Goal: Transaction & Acquisition: Purchase product/service

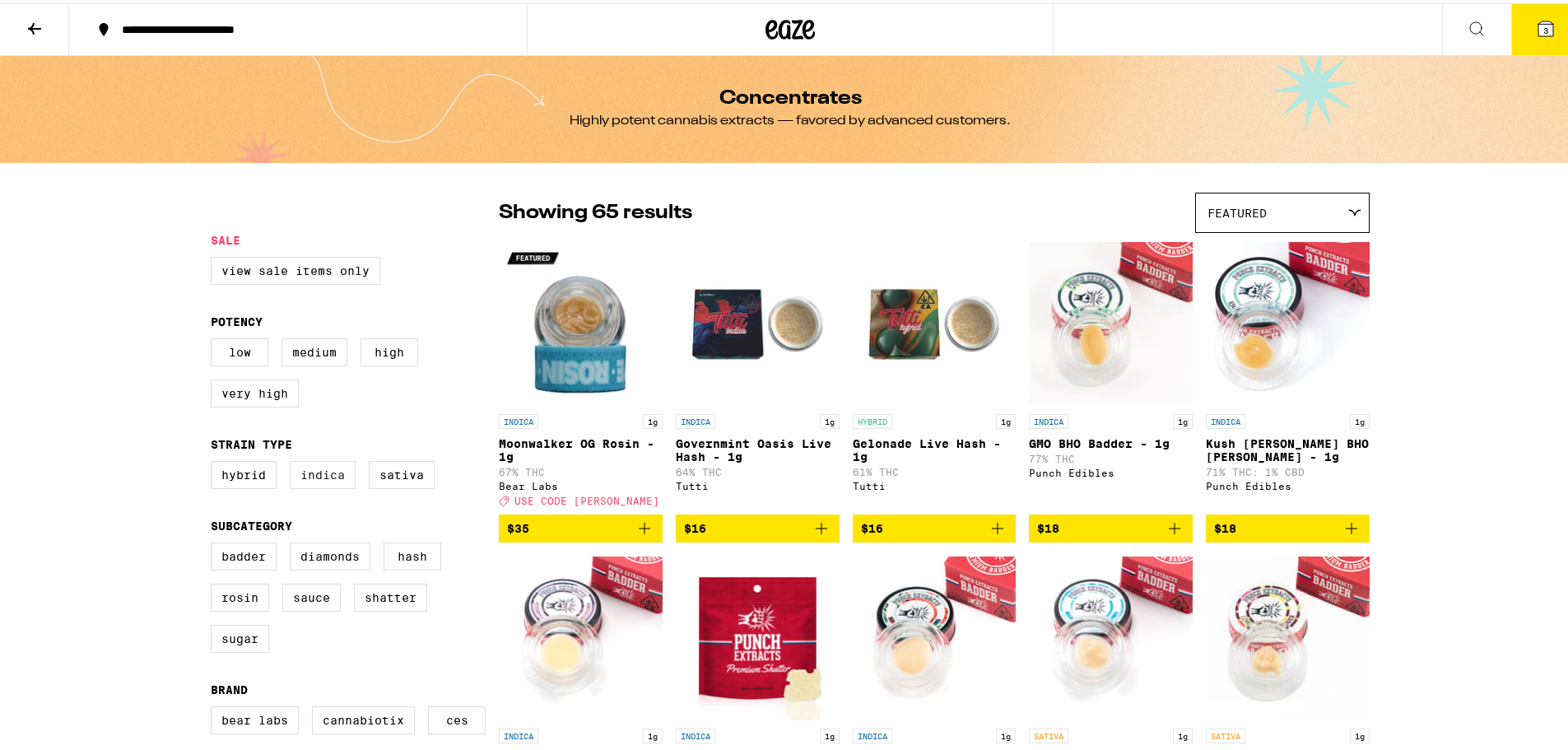
click at [317, 479] on label "Indica" at bounding box center [322, 471] width 66 height 28
click at [215, 461] on input "Indica" at bounding box center [214, 460] width 1 height 1
checkbox input "true"
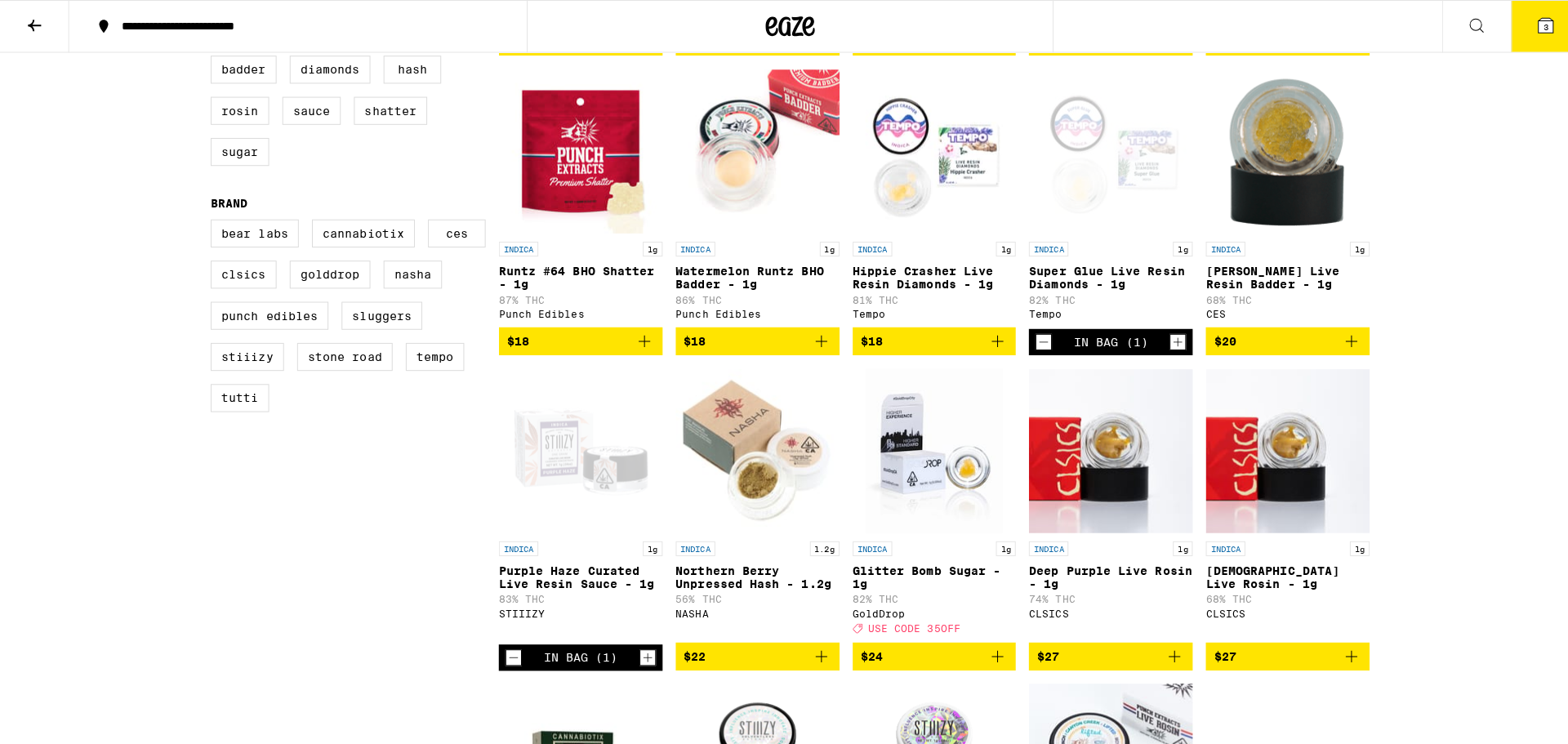
scroll to position [408, 0]
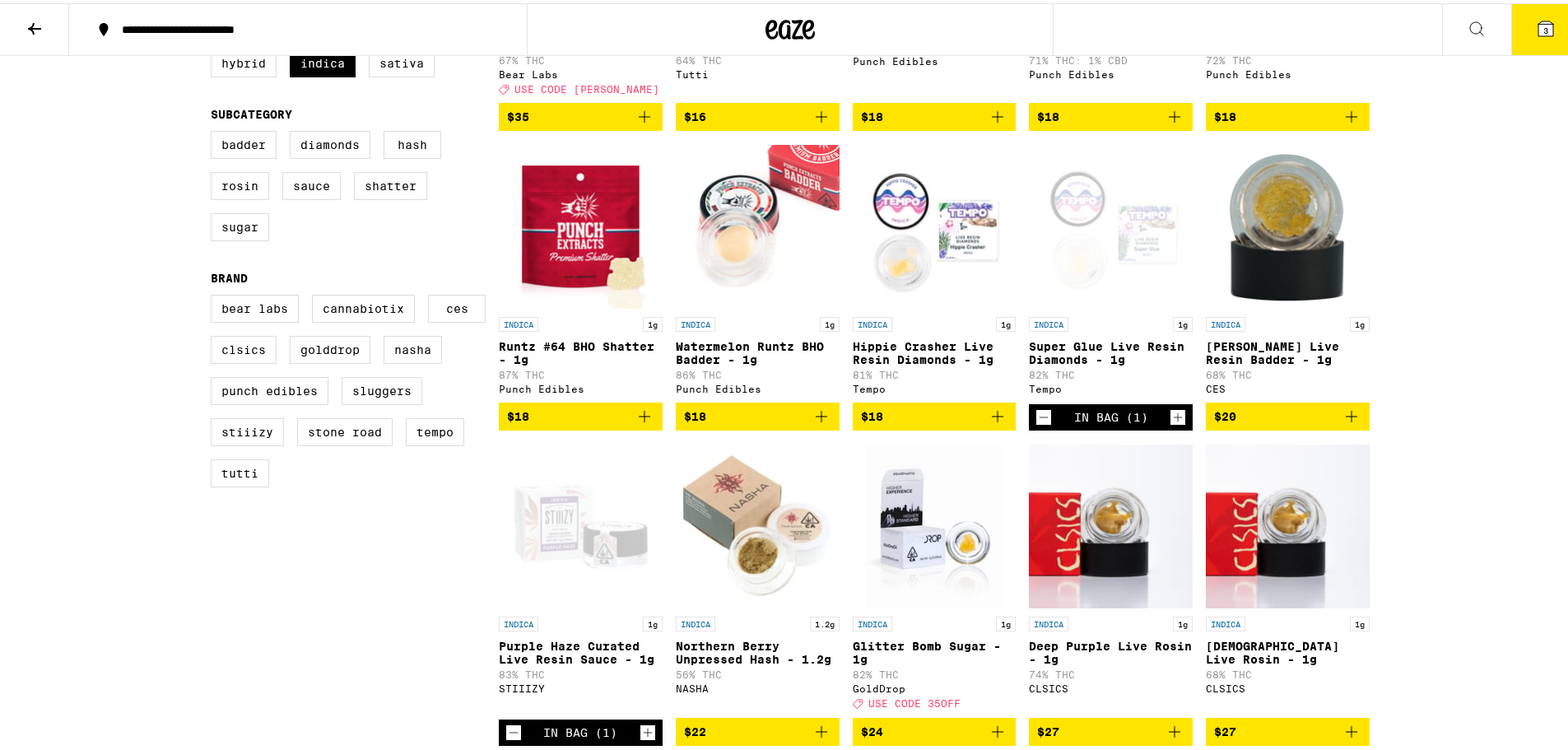
click at [1539, 24] on icon at bounding box center [1546, 25] width 14 height 14
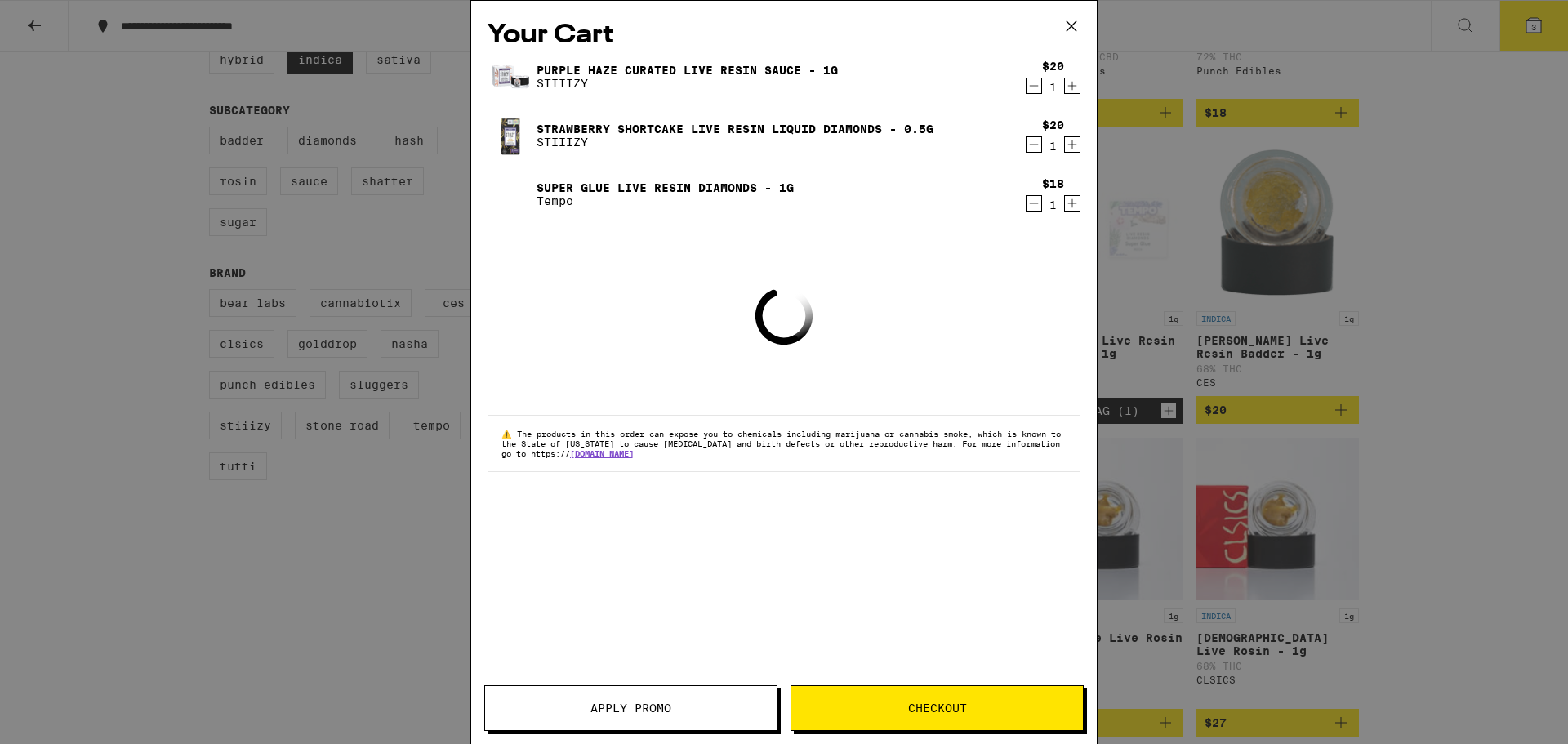
scroll to position [460, 0]
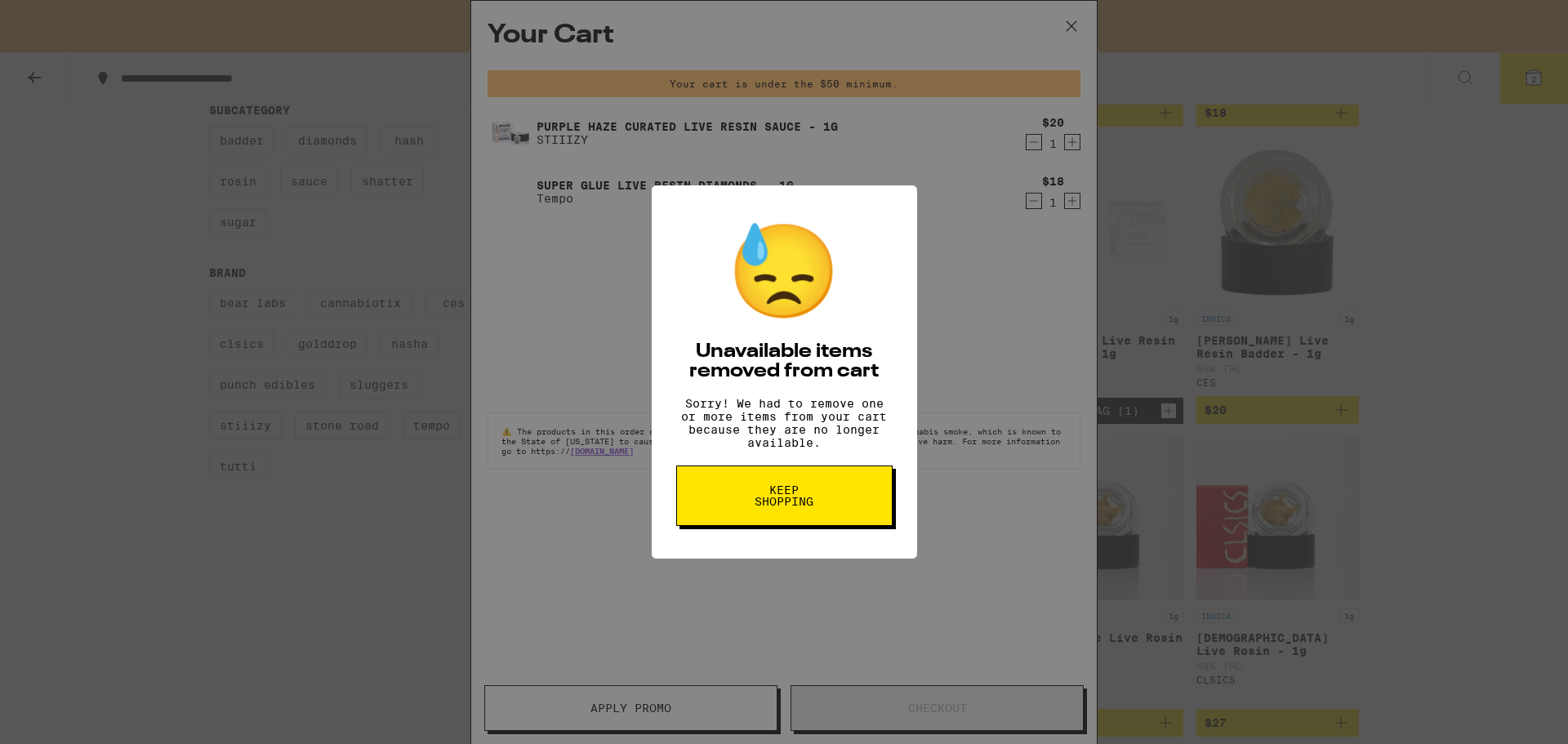
click at [806, 503] on span "Keep Shopping" at bounding box center [785, 495] width 84 height 22
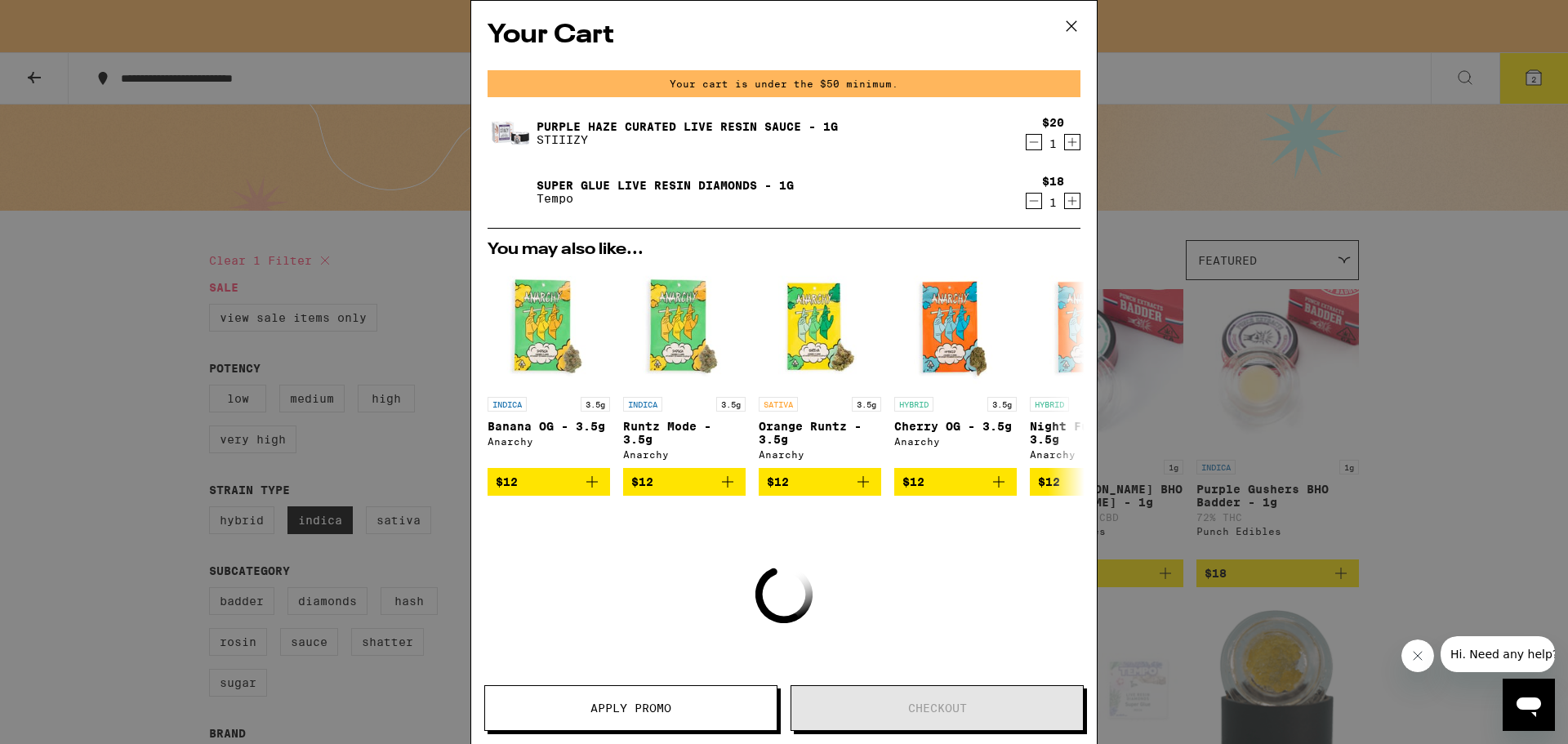
click at [1077, 22] on icon at bounding box center [1071, 25] width 24 height 24
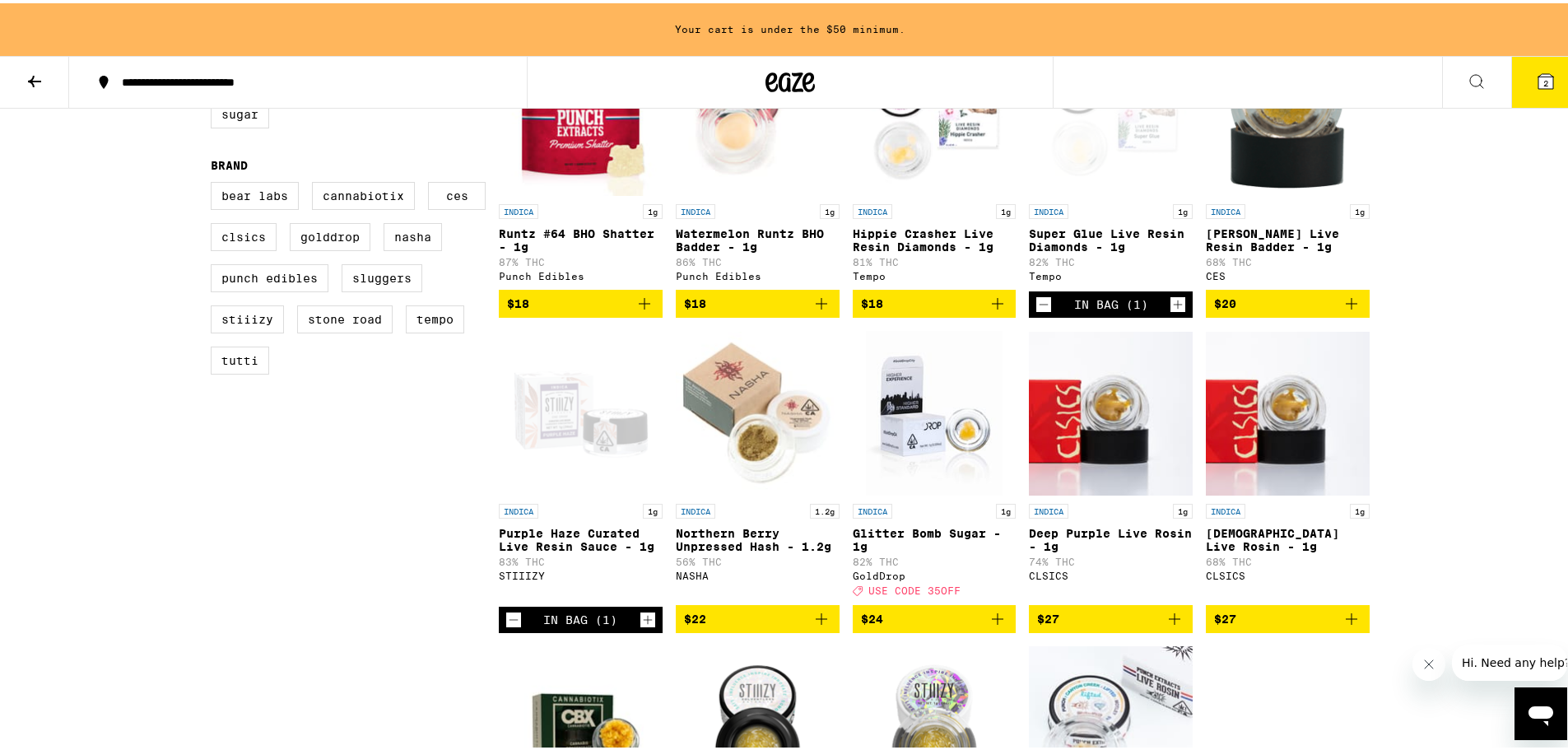
scroll to position [576, 0]
click at [1042, 312] on icon "Decrement" at bounding box center [1044, 302] width 14 height 20
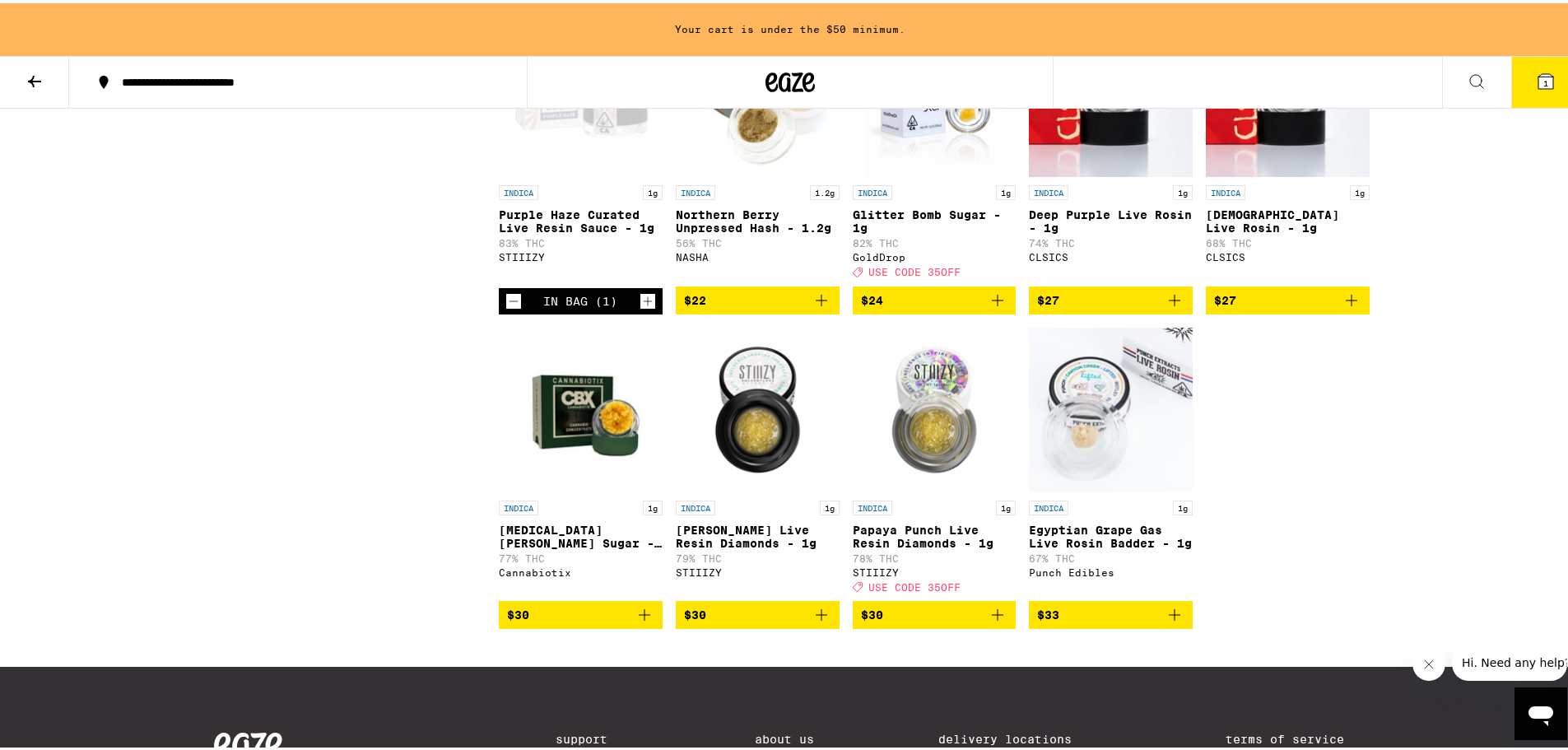
scroll to position [906, 0]
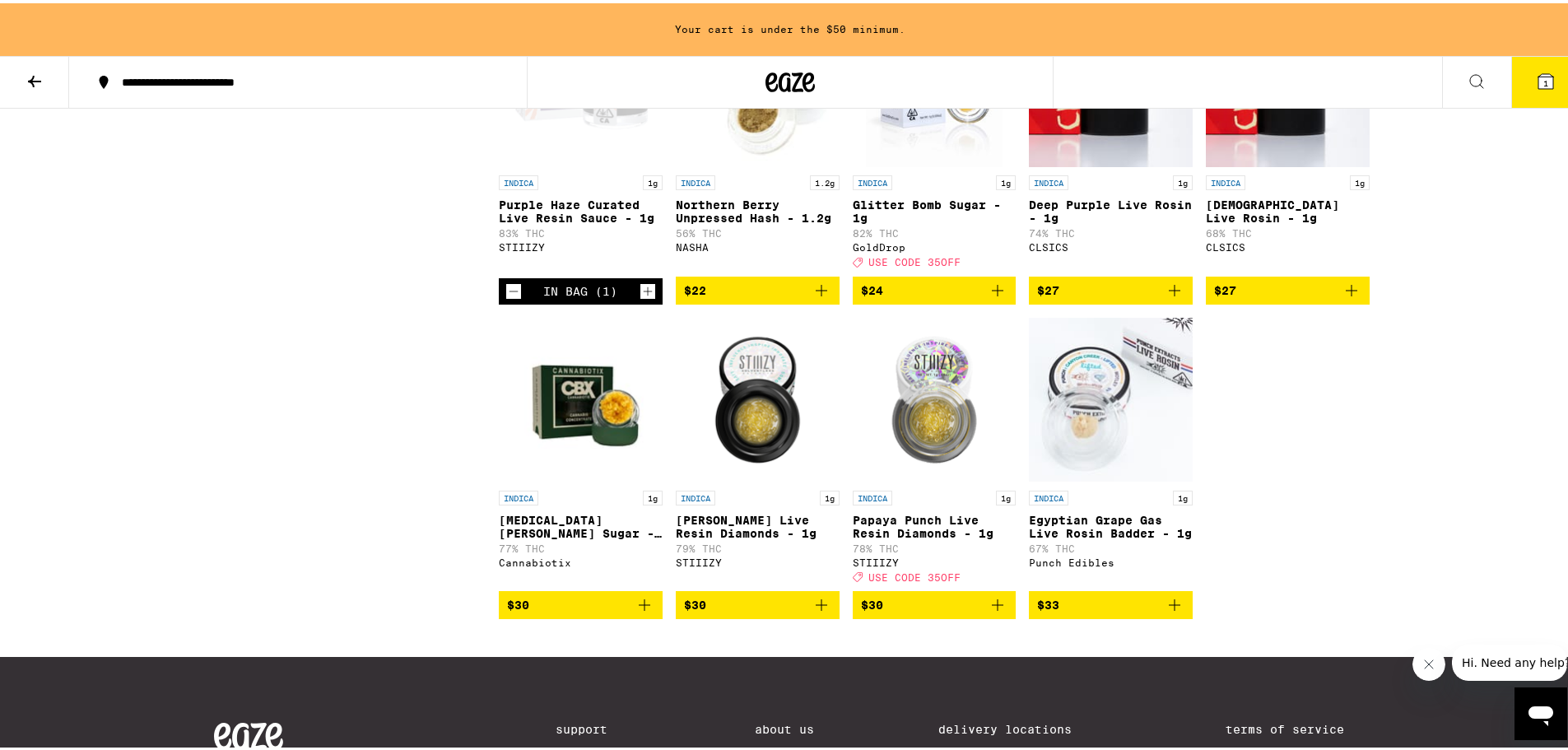
click at [896, 612] on span "$30" at bounding box center [934, 603] width 147 height 20
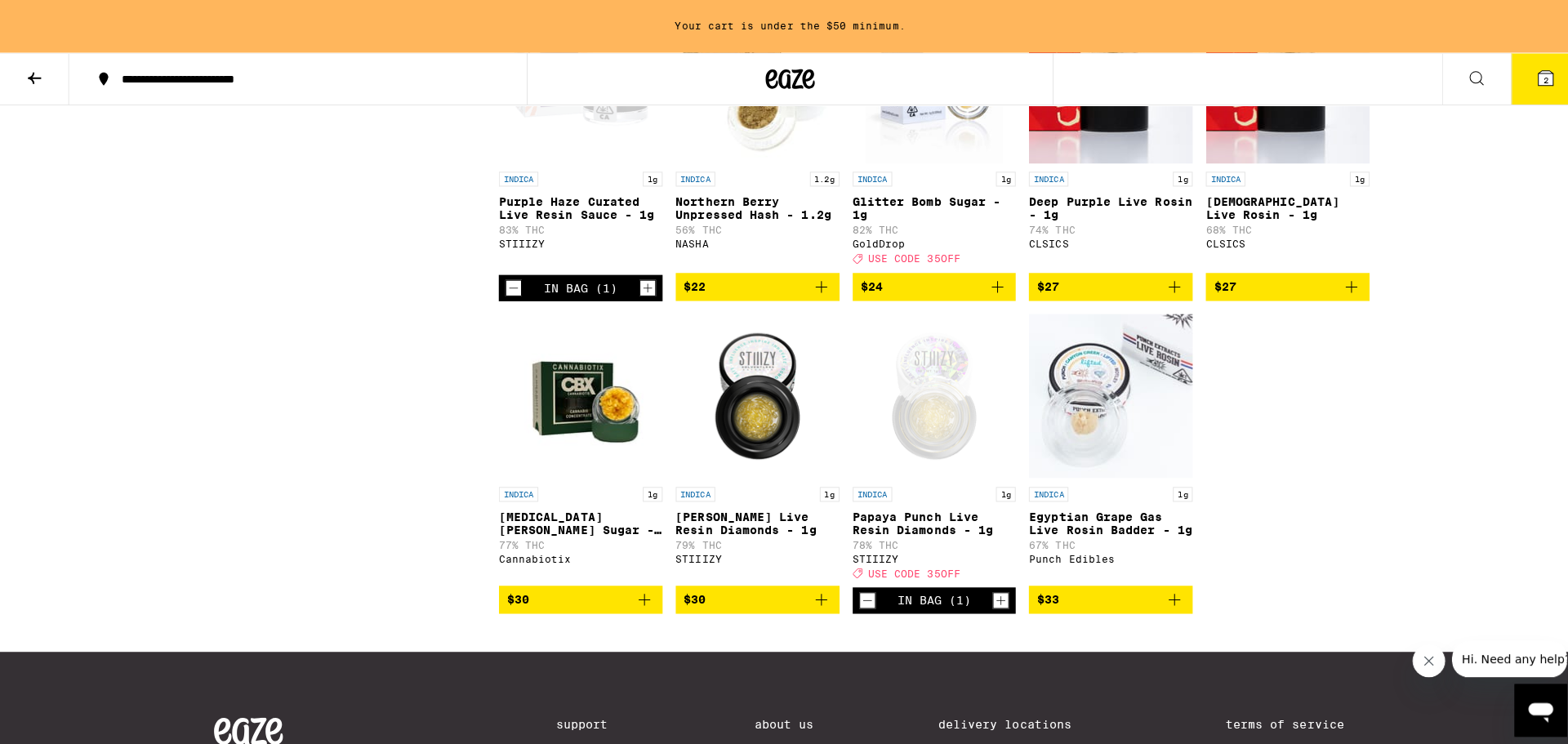
scroll to position [846, 0]
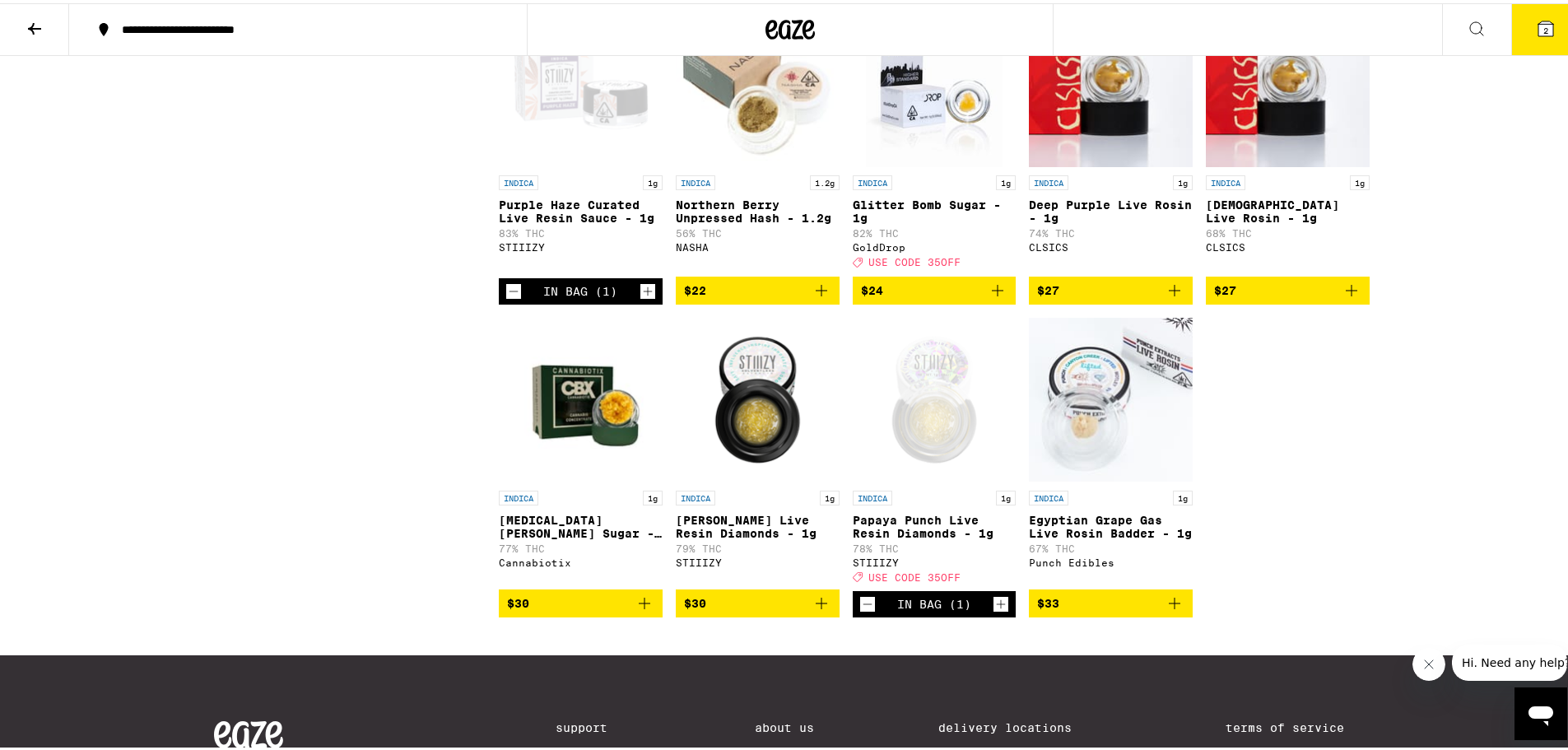
click at [1539, 26] on icon at bounding box center [1546, 25] width 14 height 14
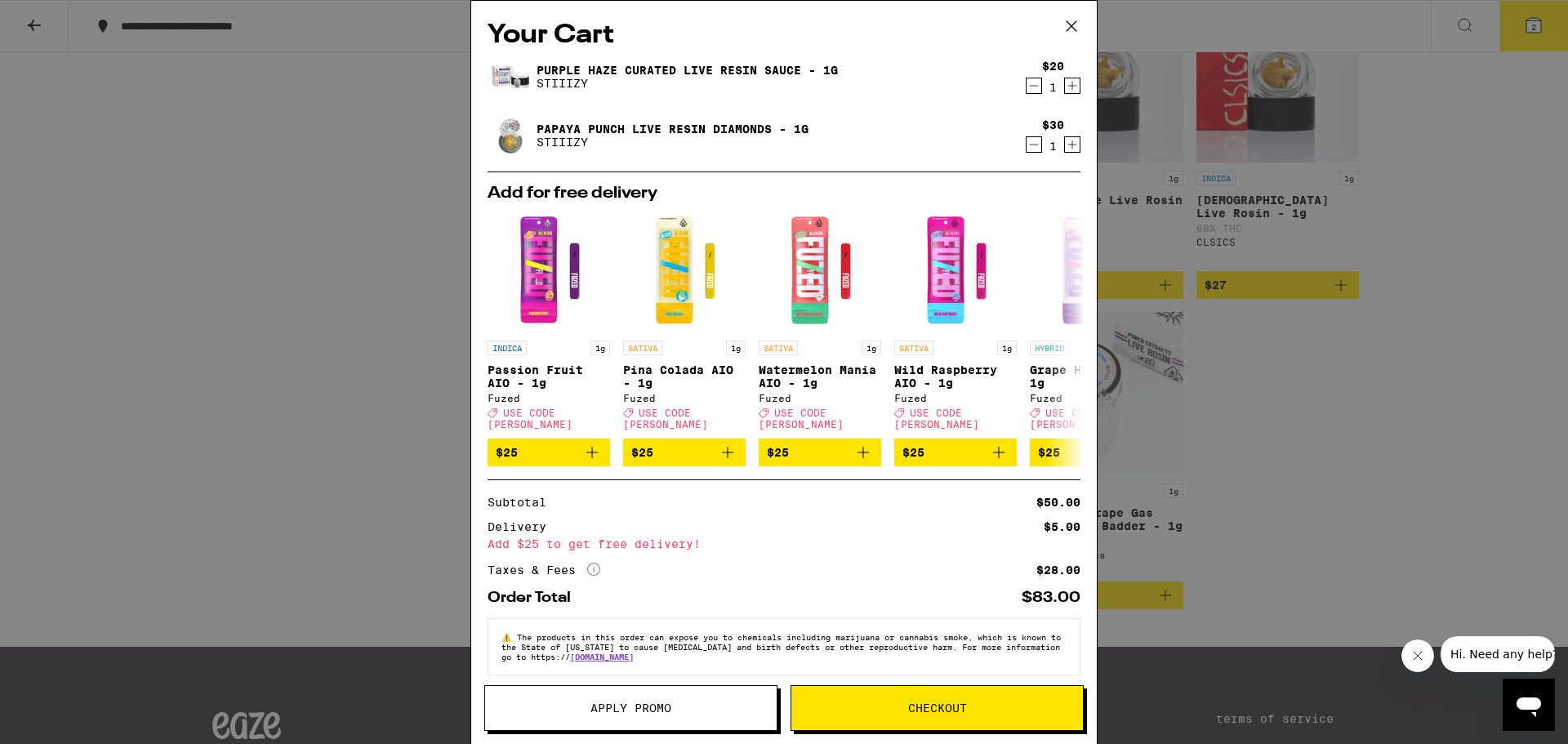
click at [637, 708] on span "Apply Promo" at bounding box center [631, 708] width 81 height 12
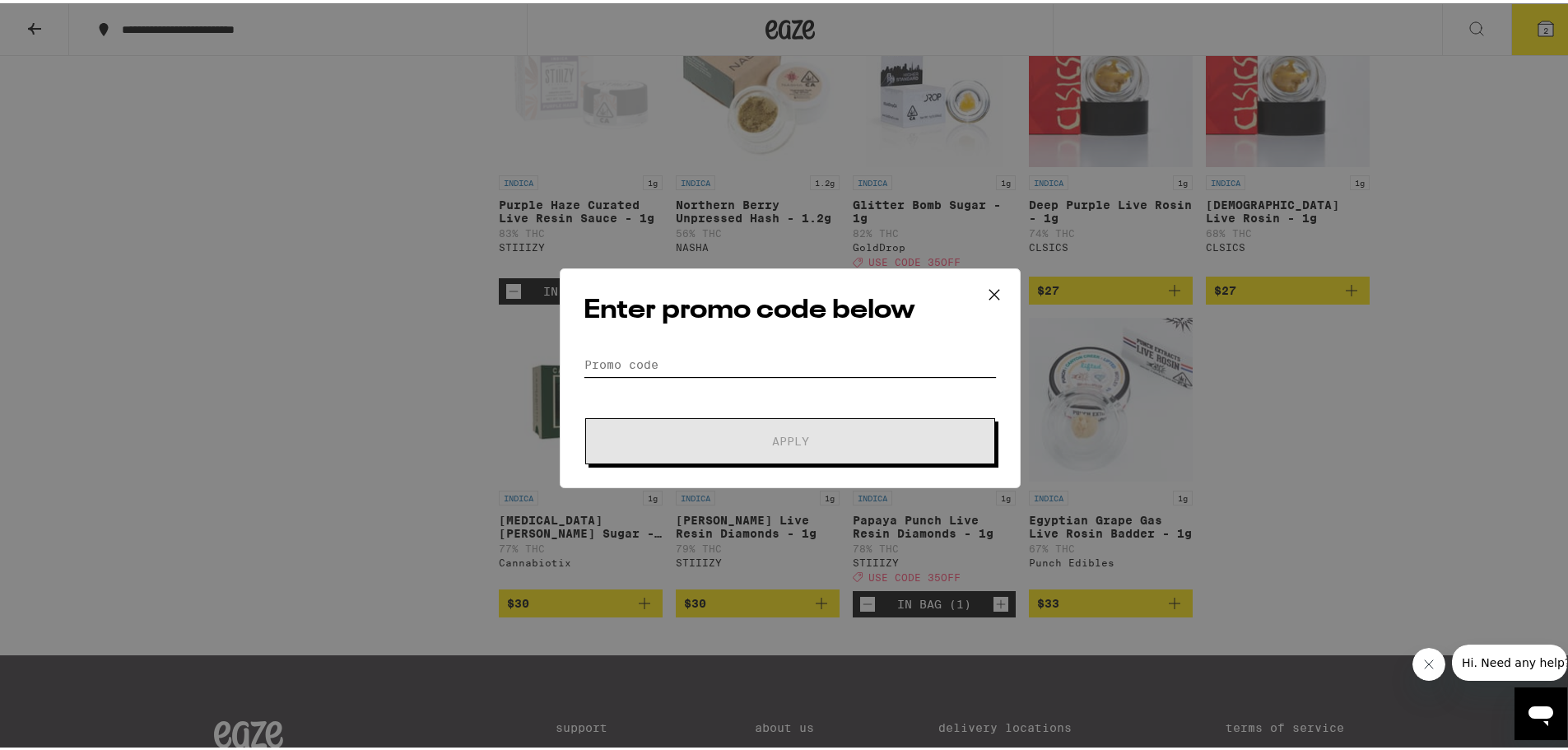
click at [590, 363] on input "Promo Code" at bounding box center [789, 361] width 413 height 24
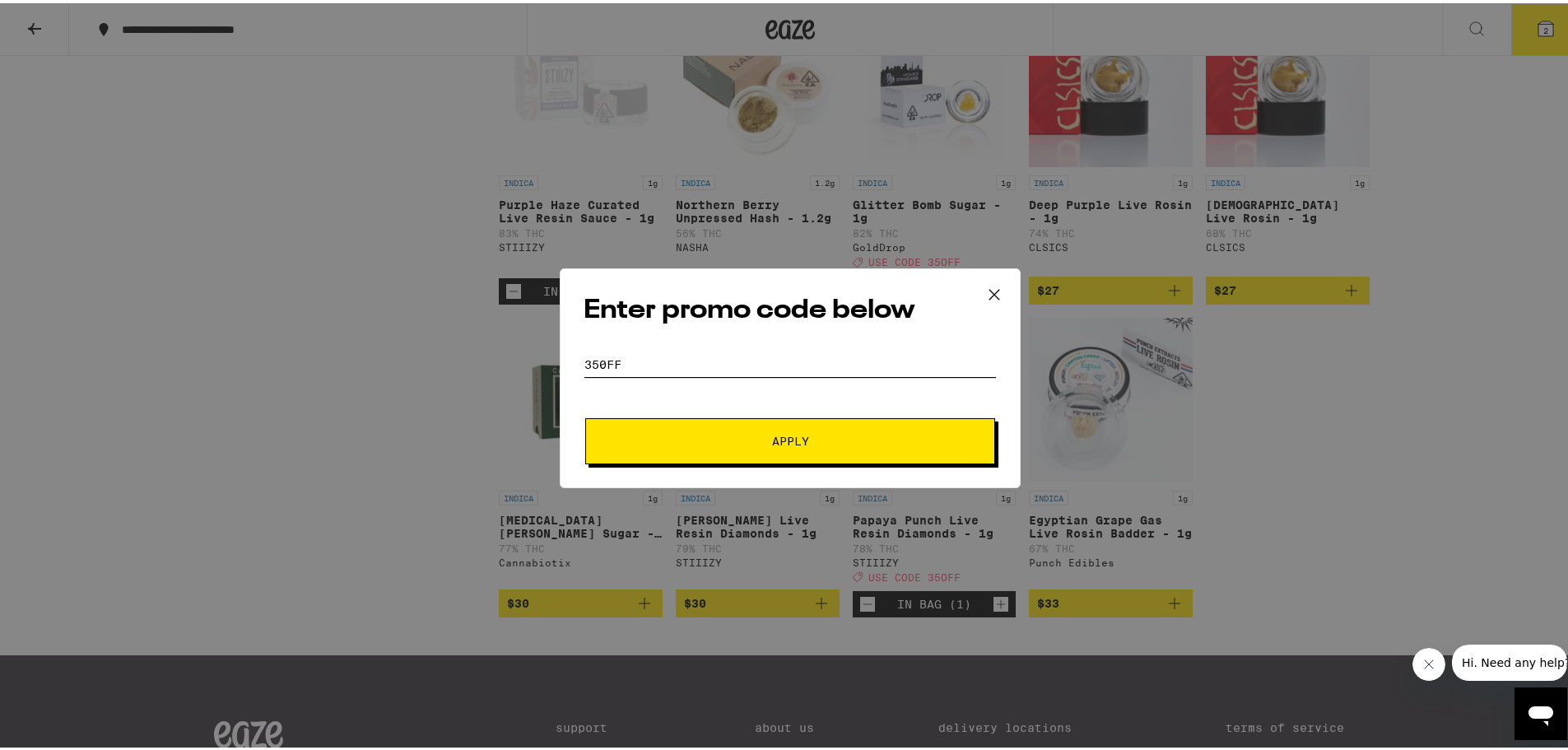
type input "350FF"
click at [772, 442] on span "Apply" at bounding box center [790, 438] width 37 height 12
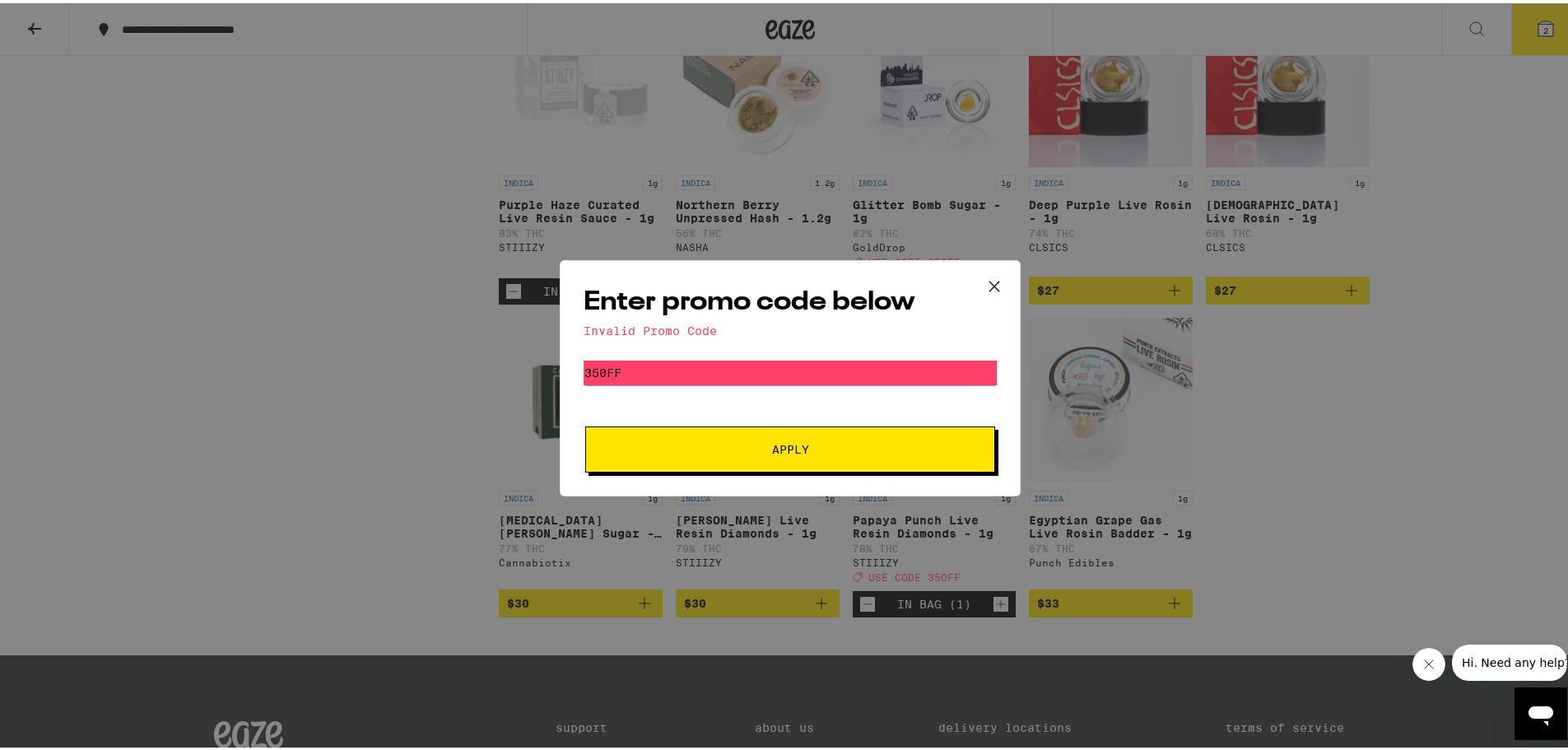
click at [993, 280] on icon at bounding box center [994, 283] width 24 height 24
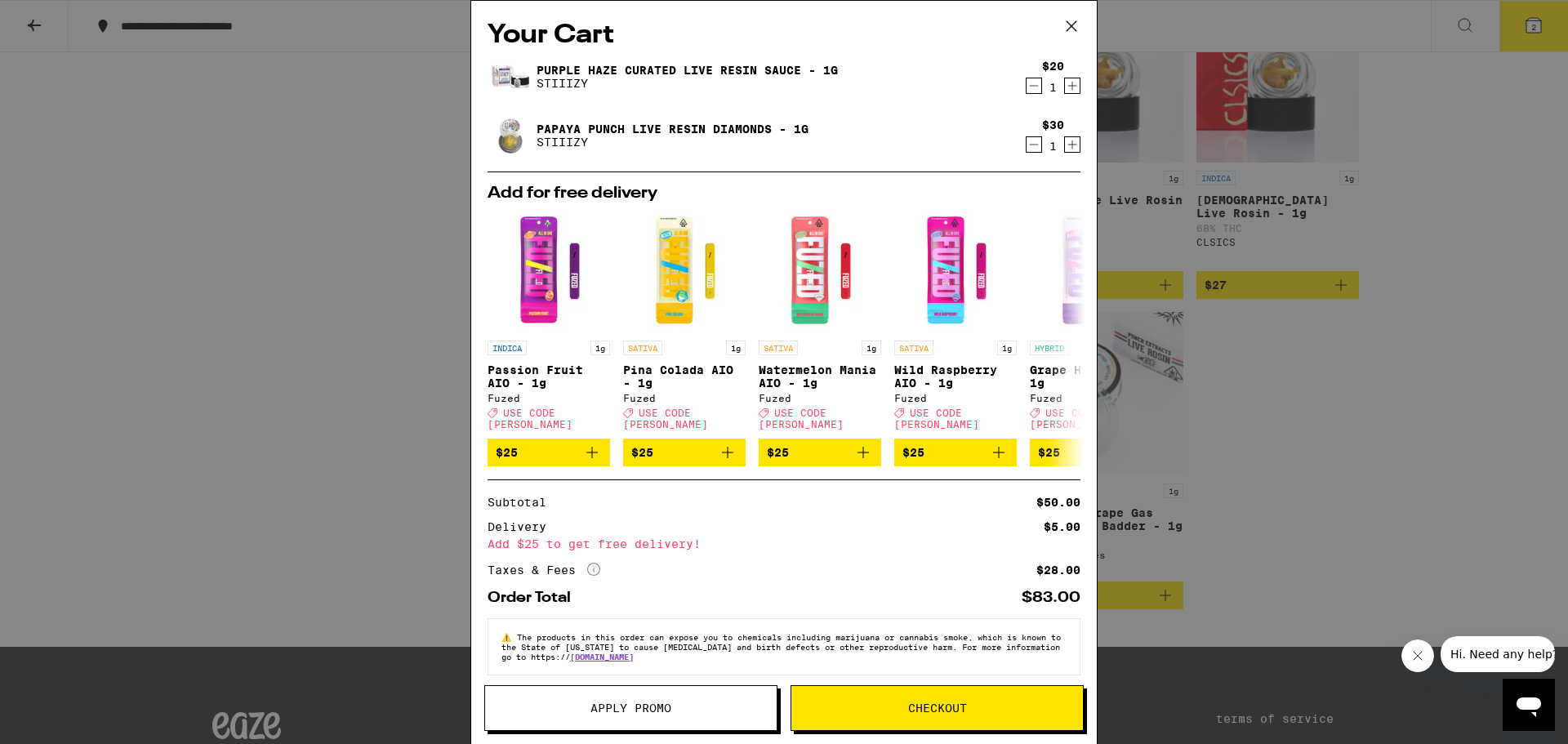
click at [1026, 147] on icon "Decrement" at bounding box center [1033, 144] width 14 height 20
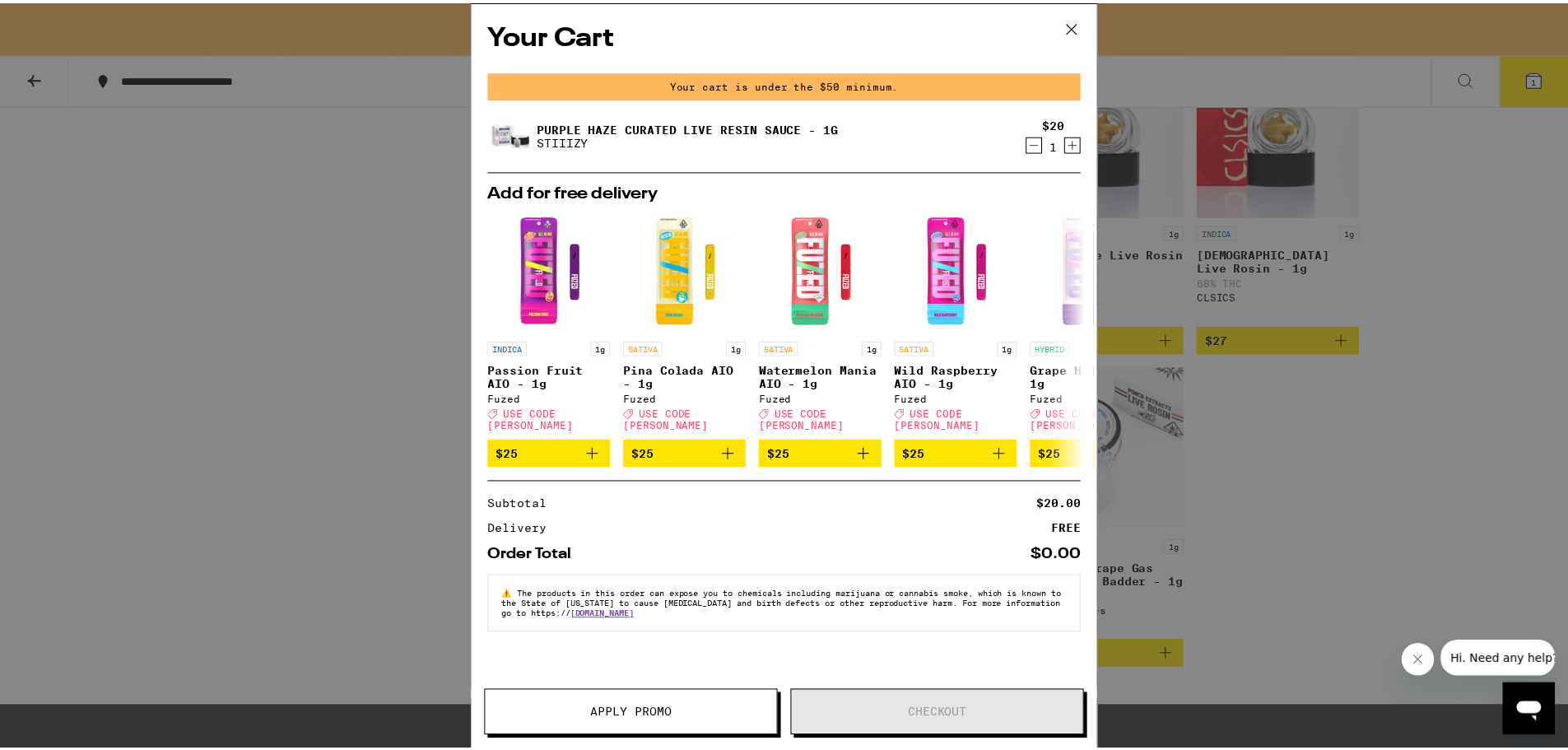
scroll to position [906, 0]
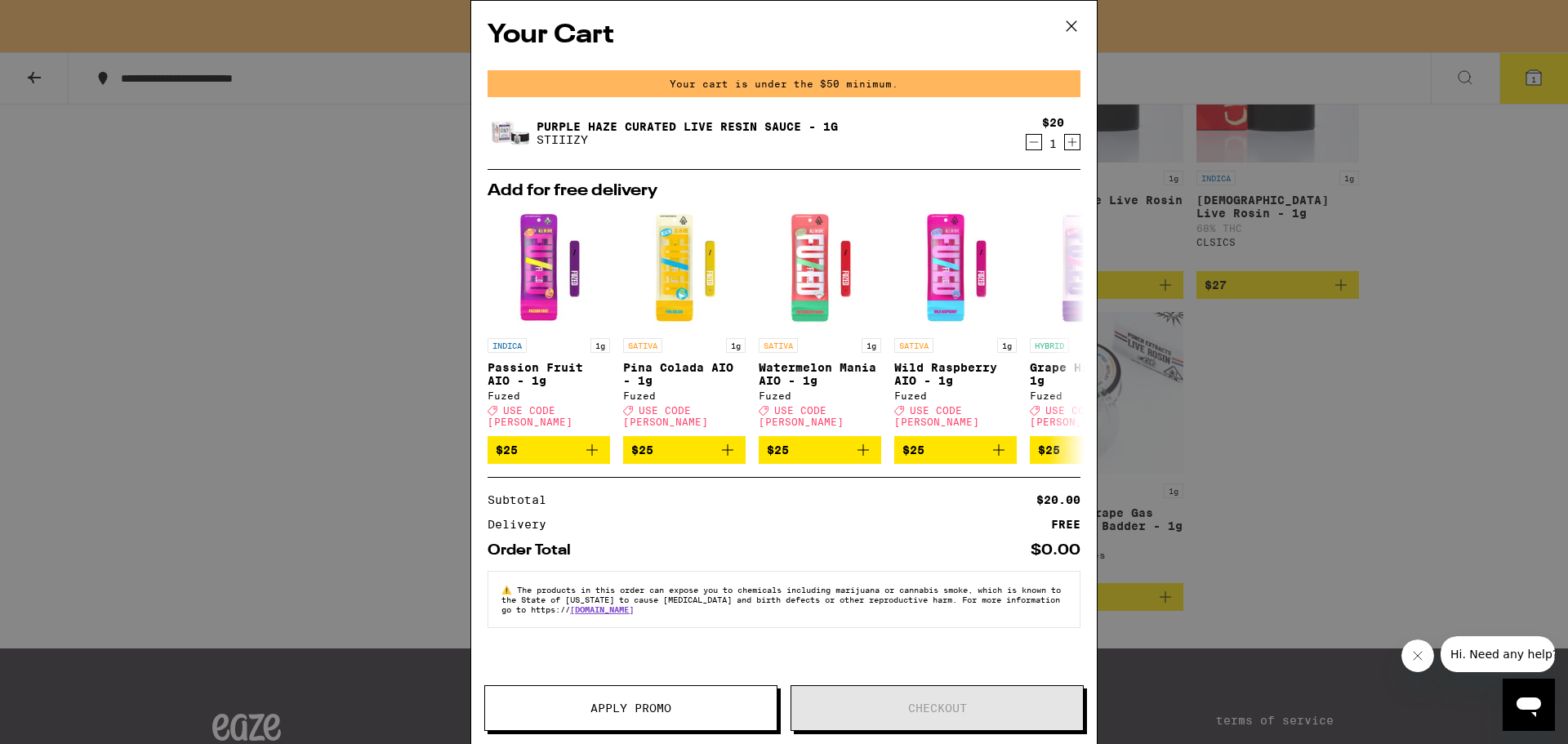
click at [1072, 26] on icon at bounding box center [1071, 25] width 24 height 24
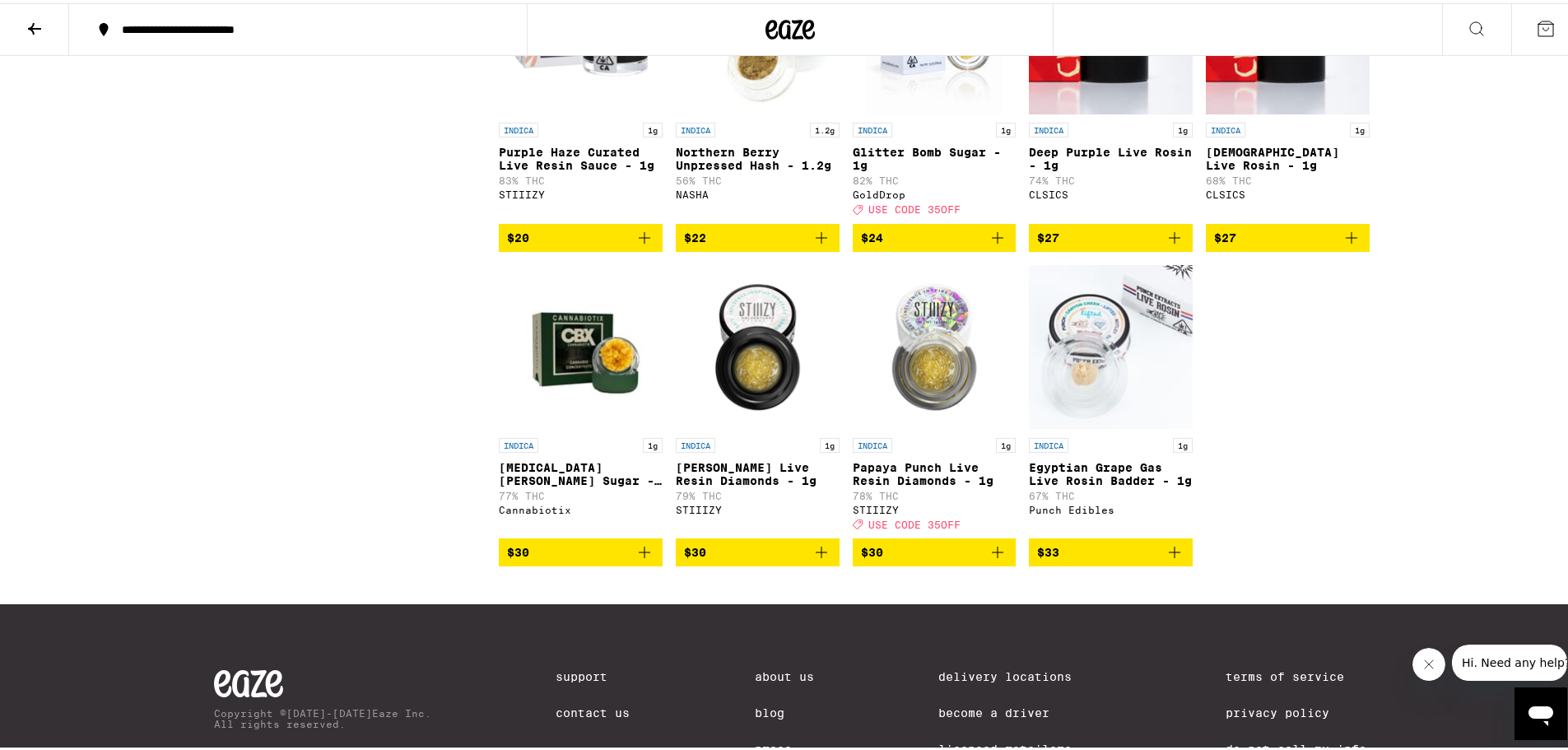
scroll to position [853, 0]
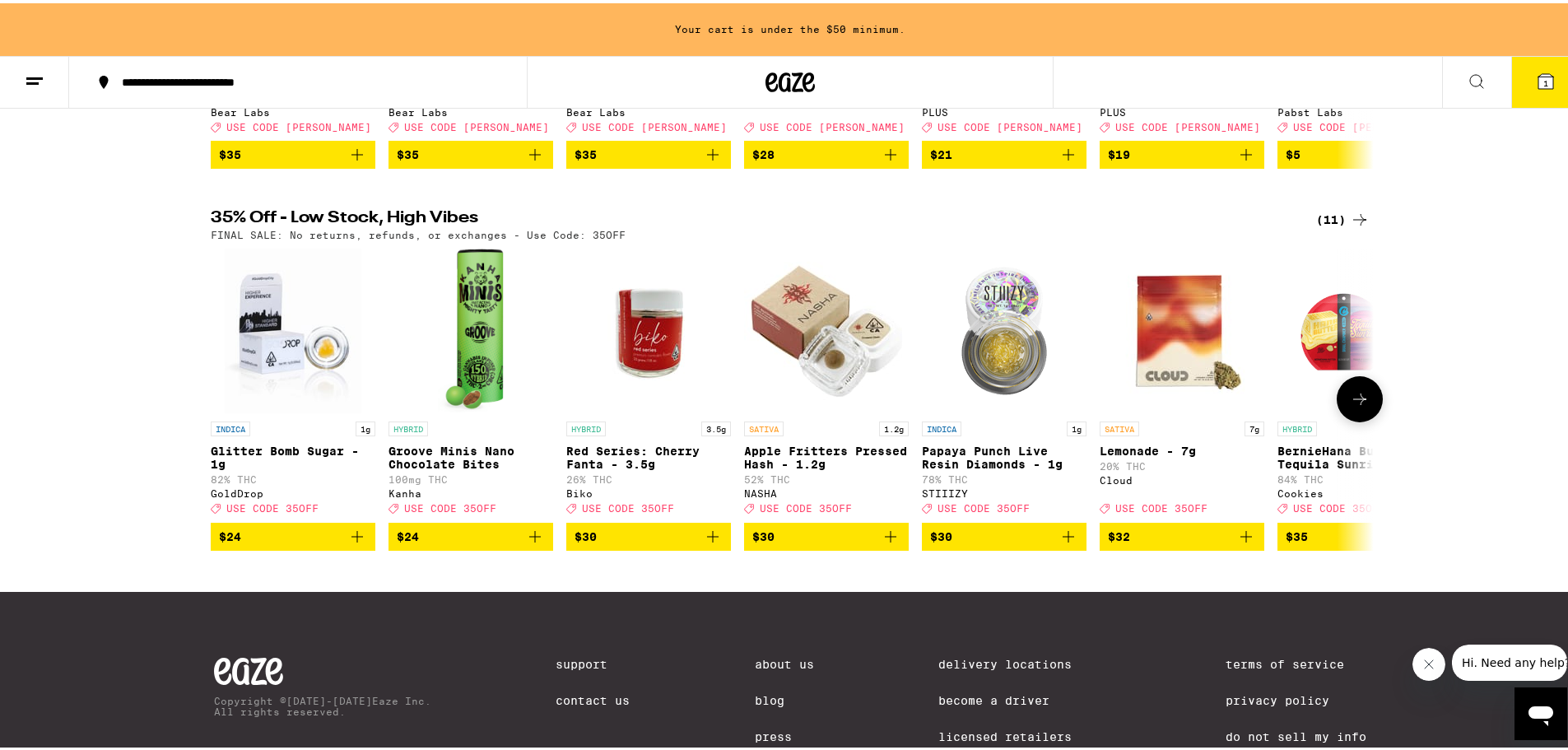
scroll to position [494, 0]
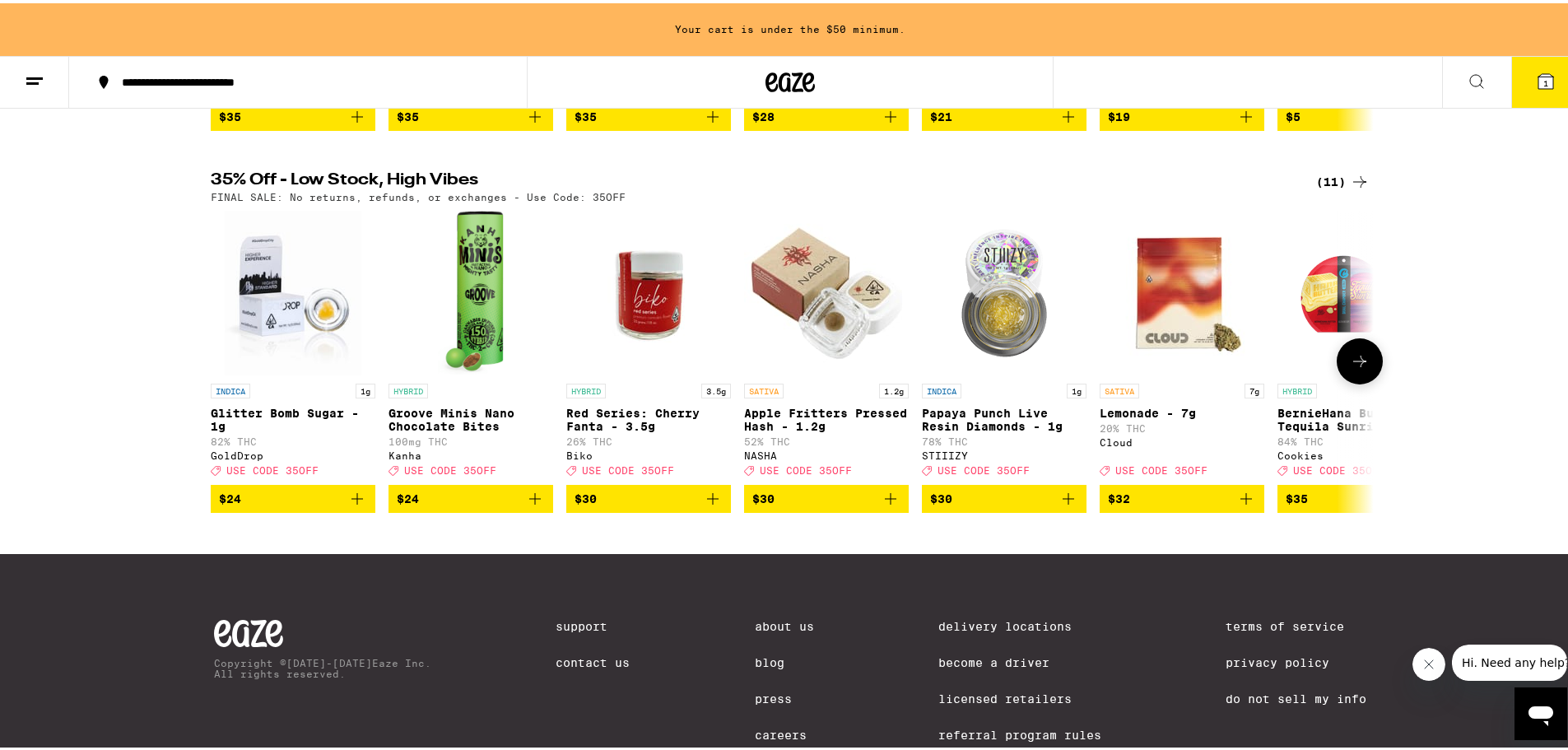
click at [993, 473] on span "USE CODE 35OFF" at bounding box center [984, 469] width 92 height 11
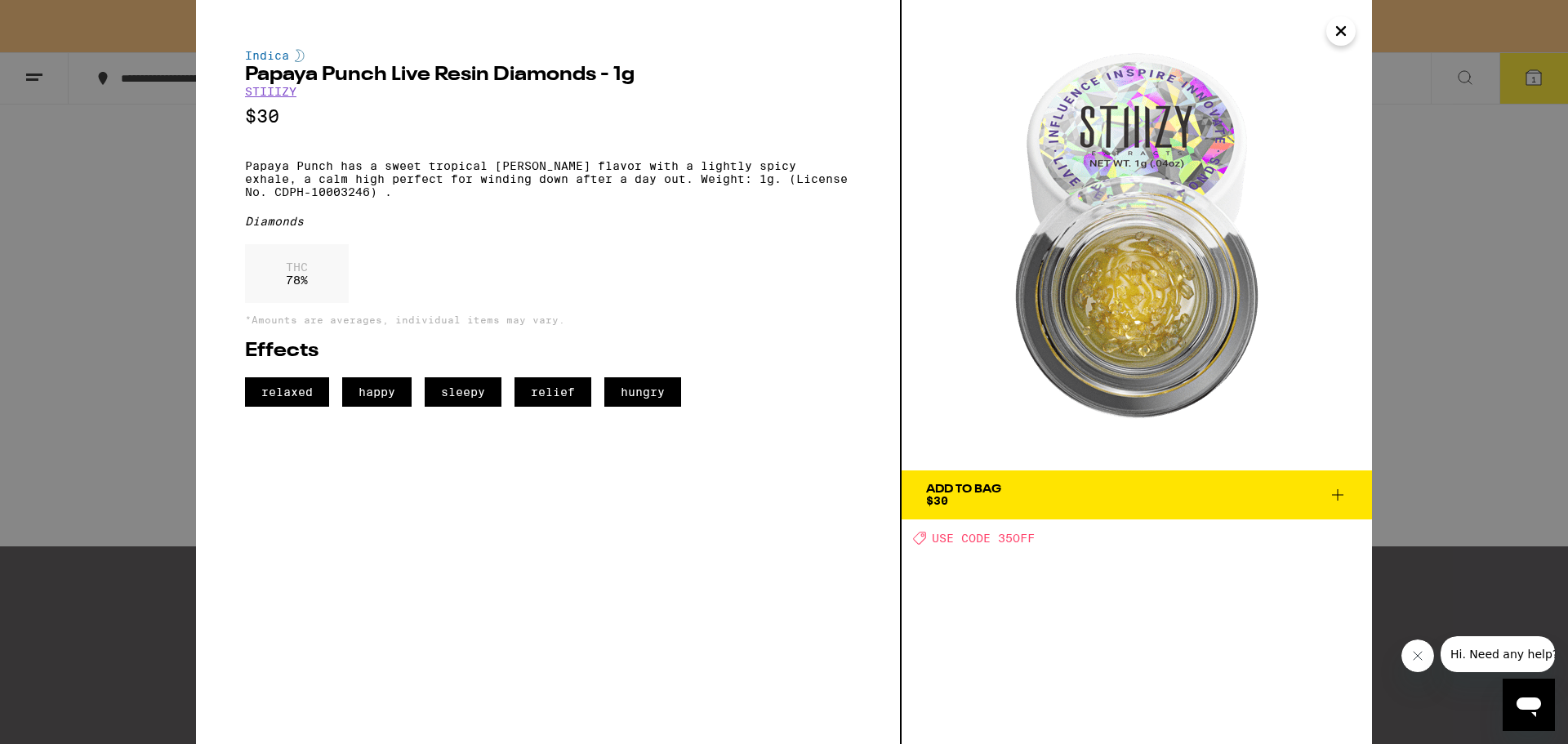
click at [1015, 541] on span "USE CODE 35OFF" at bounding box center [983, 538] width 103 height 13
drag, startPoint x: 1039, startPoint y: 535, endPoint x: 996, endPoint y: 532, distance: 43.1
click at [996, 532] on div "Deal Created with Sketch. USE CODE 35OFF" at bounding box center [1143, 538] width 459 height 13
copy span "35OFF"
click at [1345, 33] on icon "Close" at bounding box center [1340, 31] width 8 height 8
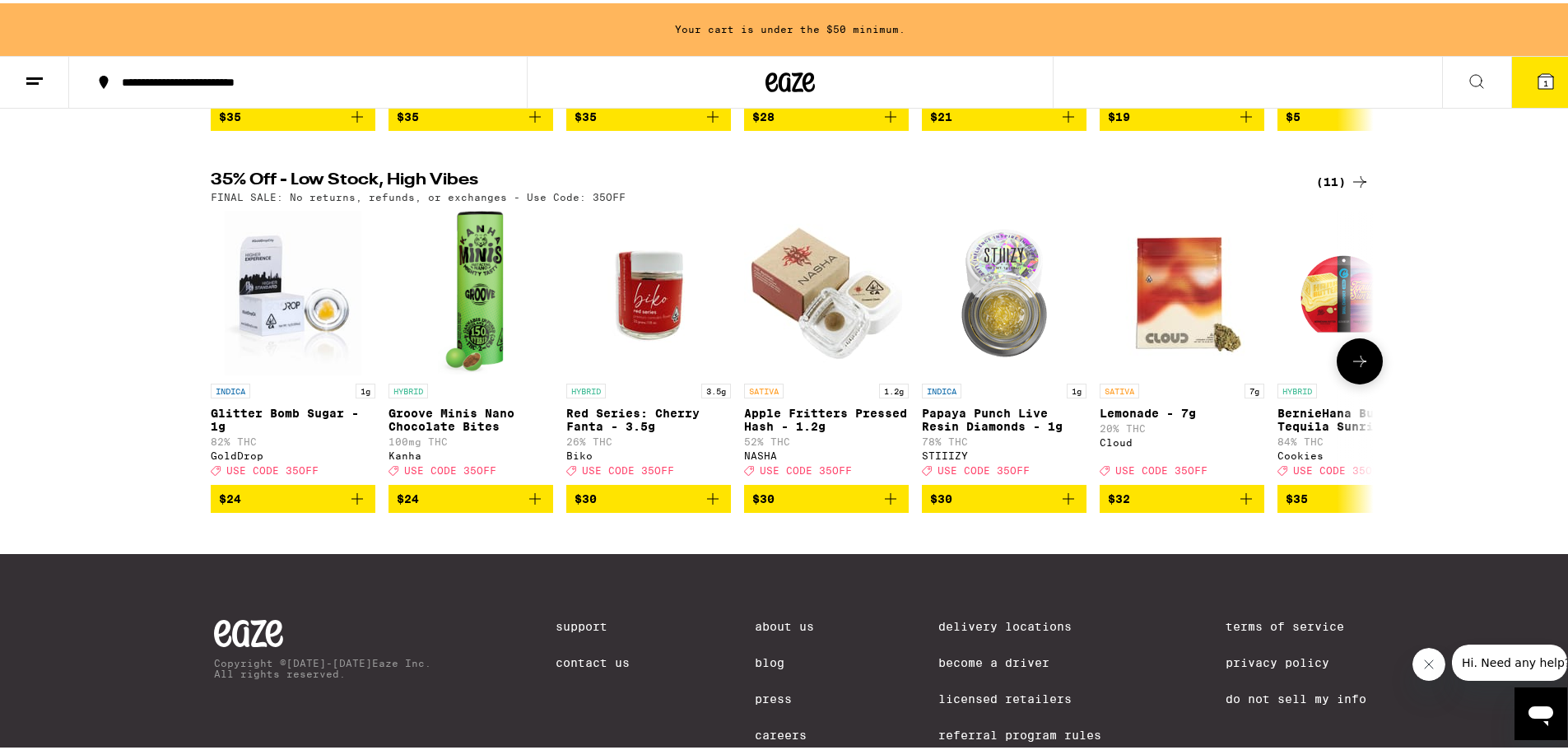
click at [993, 506] on span "$30" at bounding box center [1005, 496] width 148 height 20
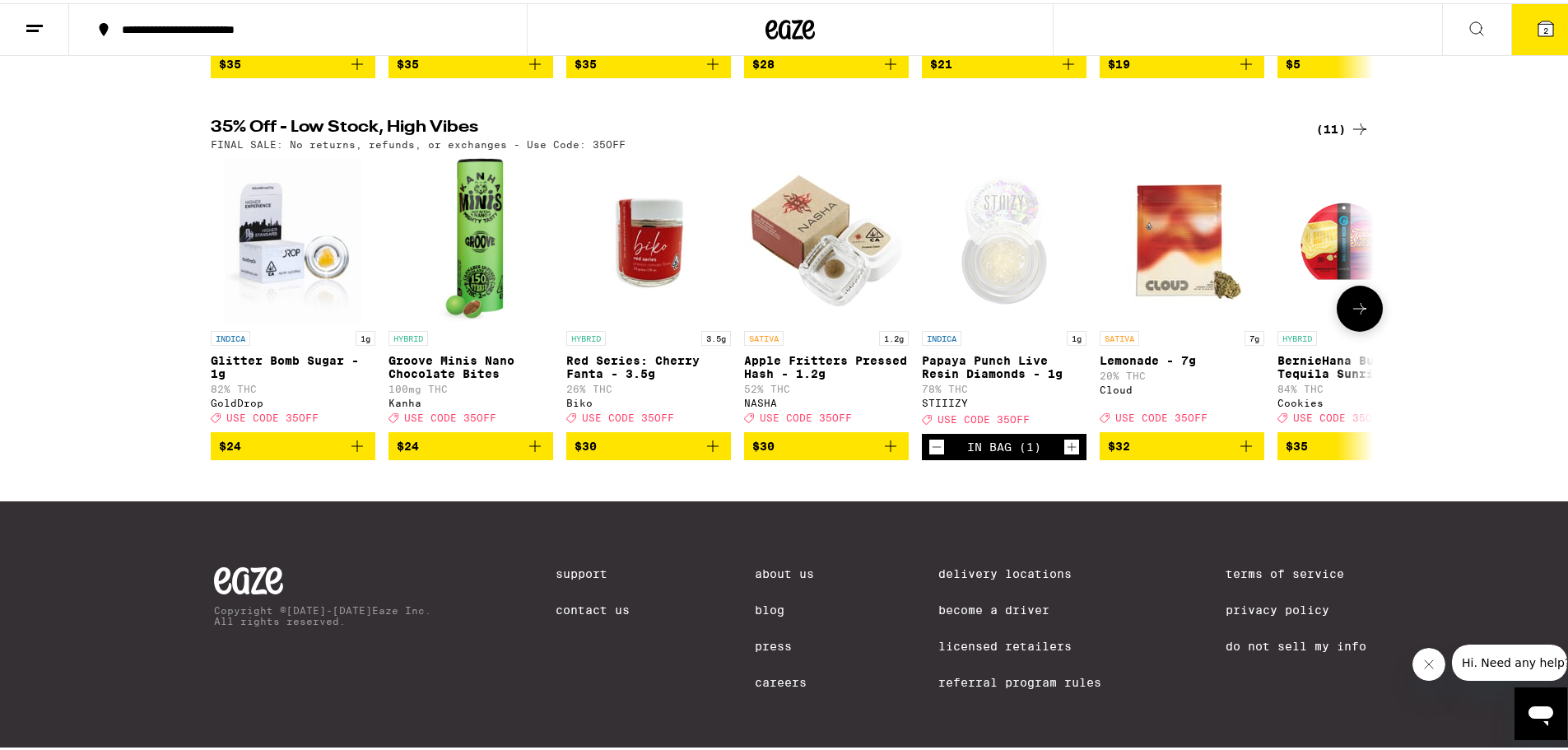
scroll to position [441, 0]
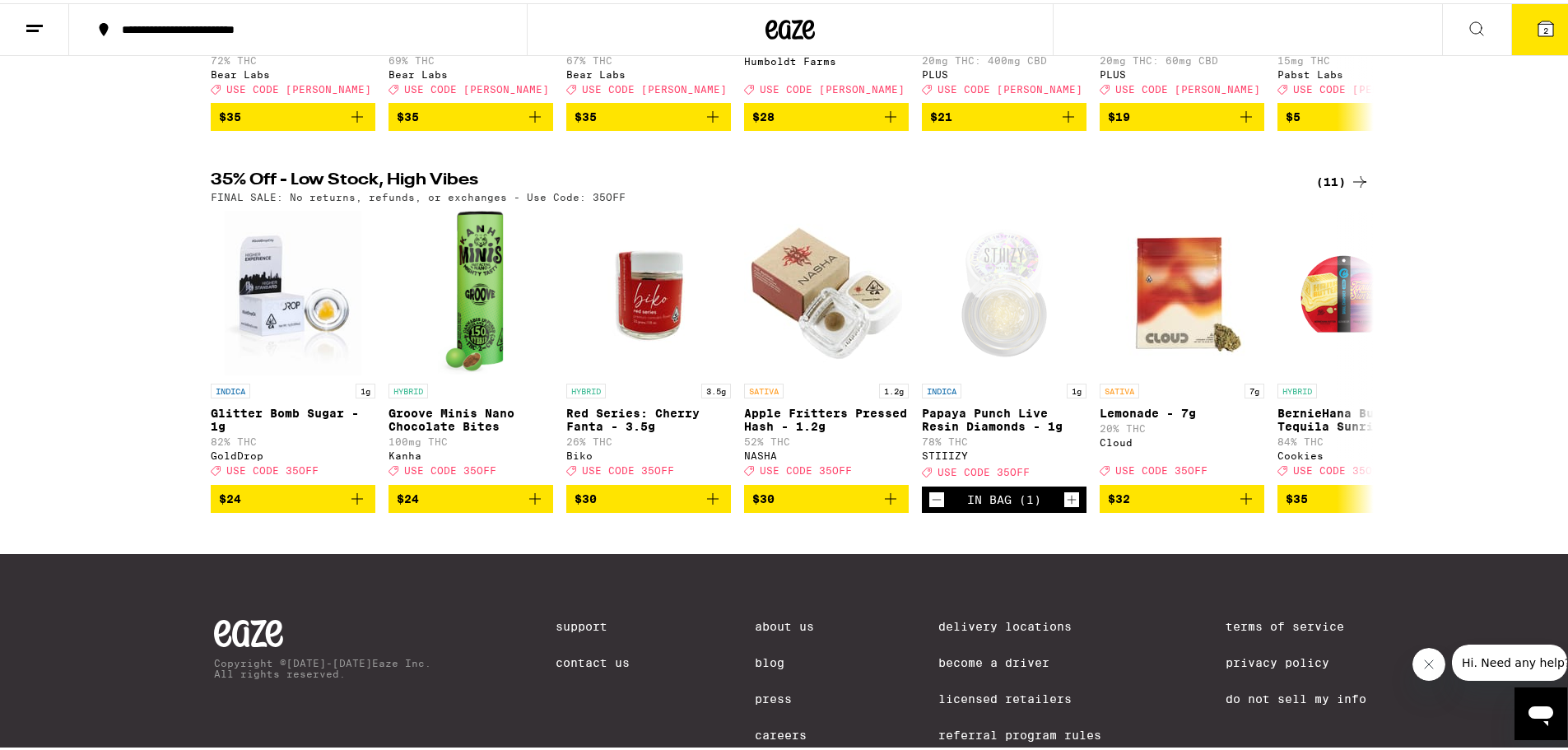
click at [1539, 18] on icon at bounding box center [1546, 25] width 14 height 14
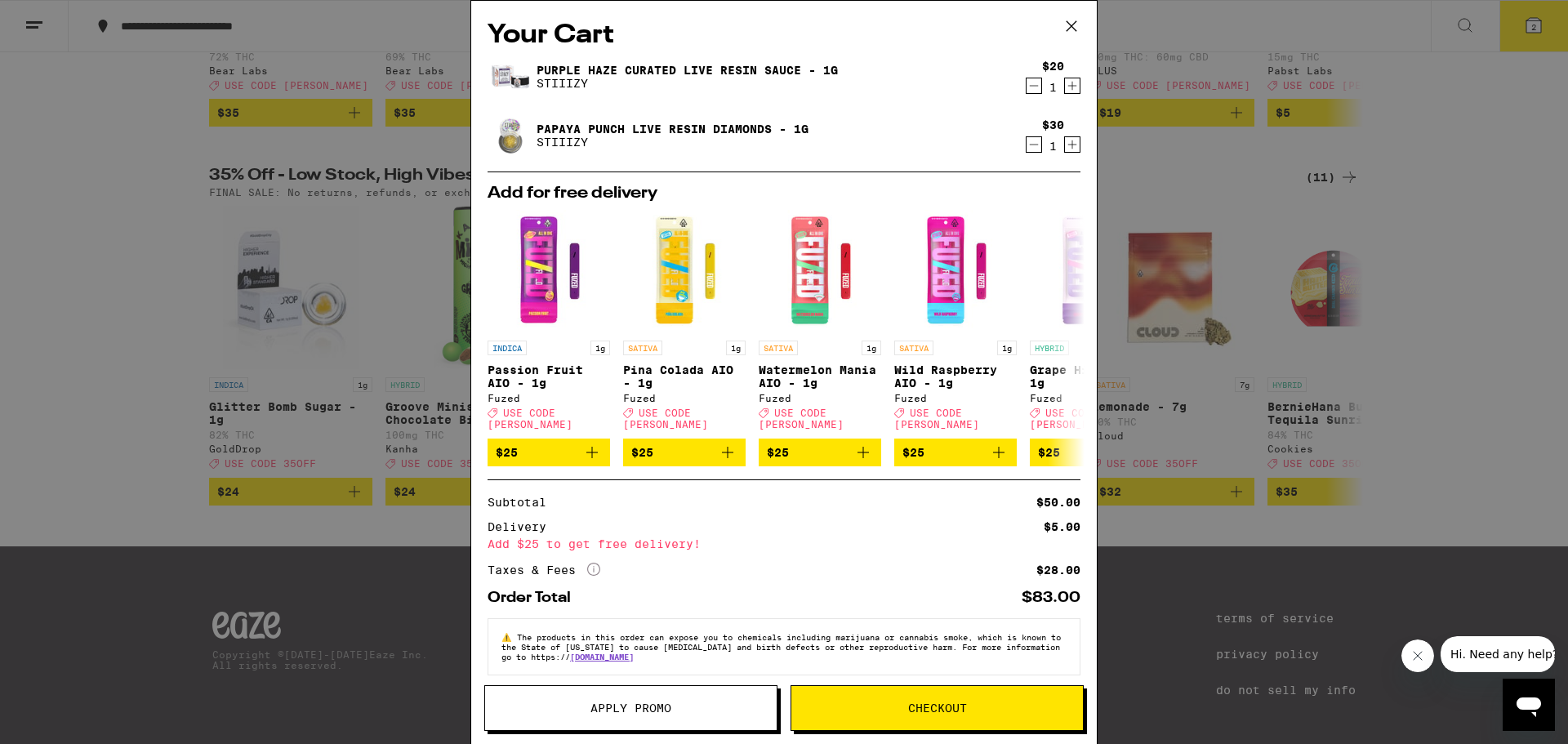
click at [633, 705] on span "Apply Promo" at bounding box center [631, 708] width 81 height 12
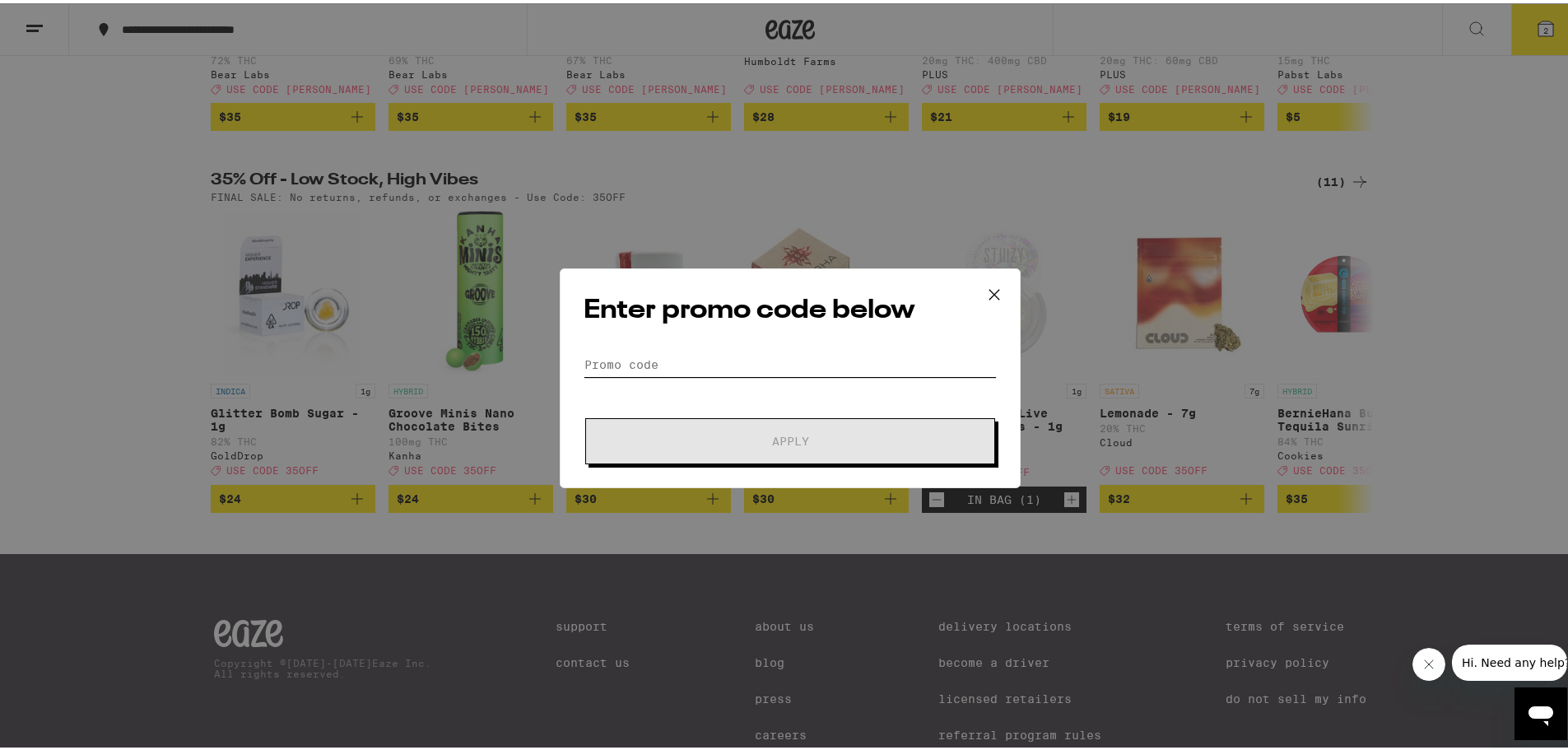
paste input "35OFF"
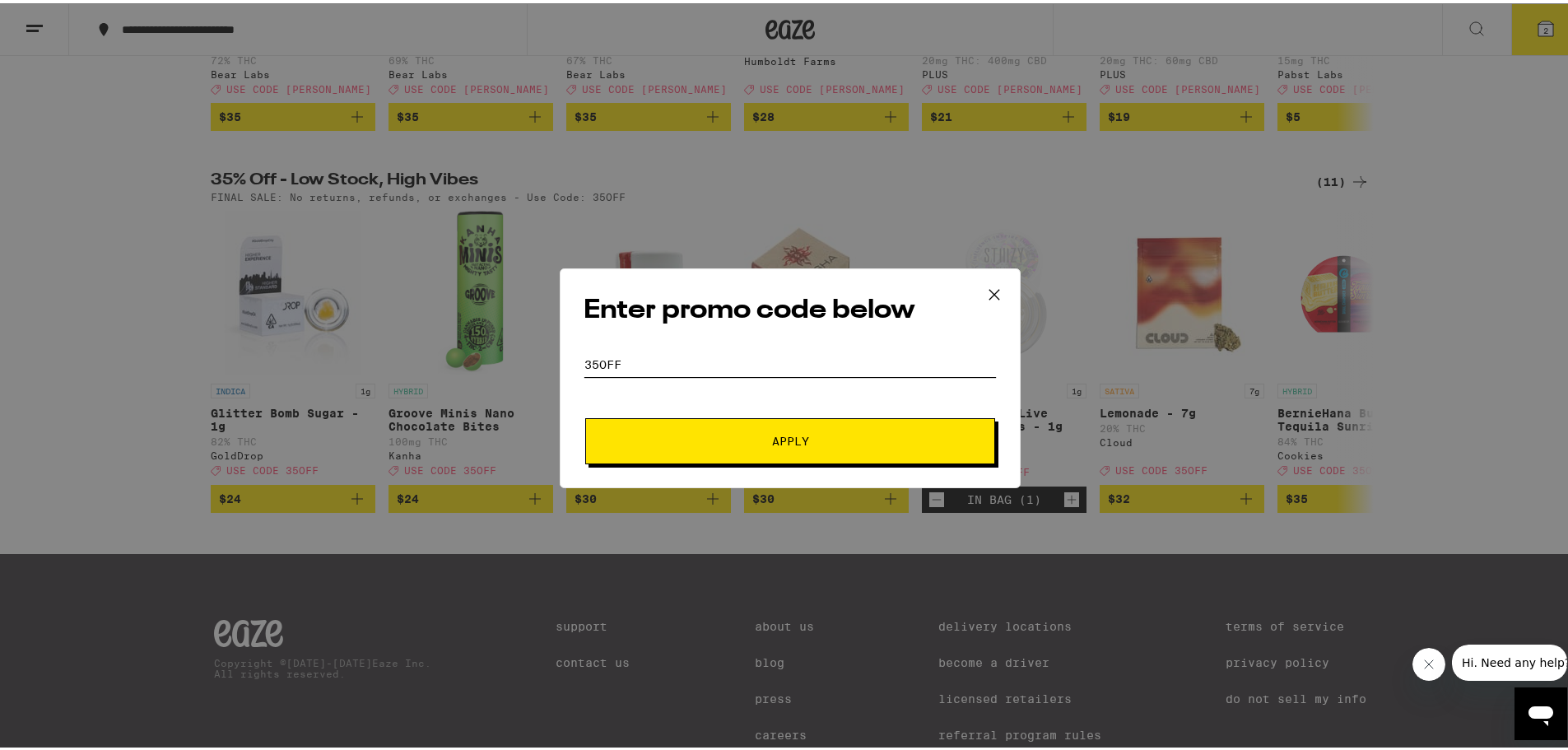
type input "35OFF"
click at [757, 444] on button "Apply" at bounding box center [789, 438] width 410 height 46
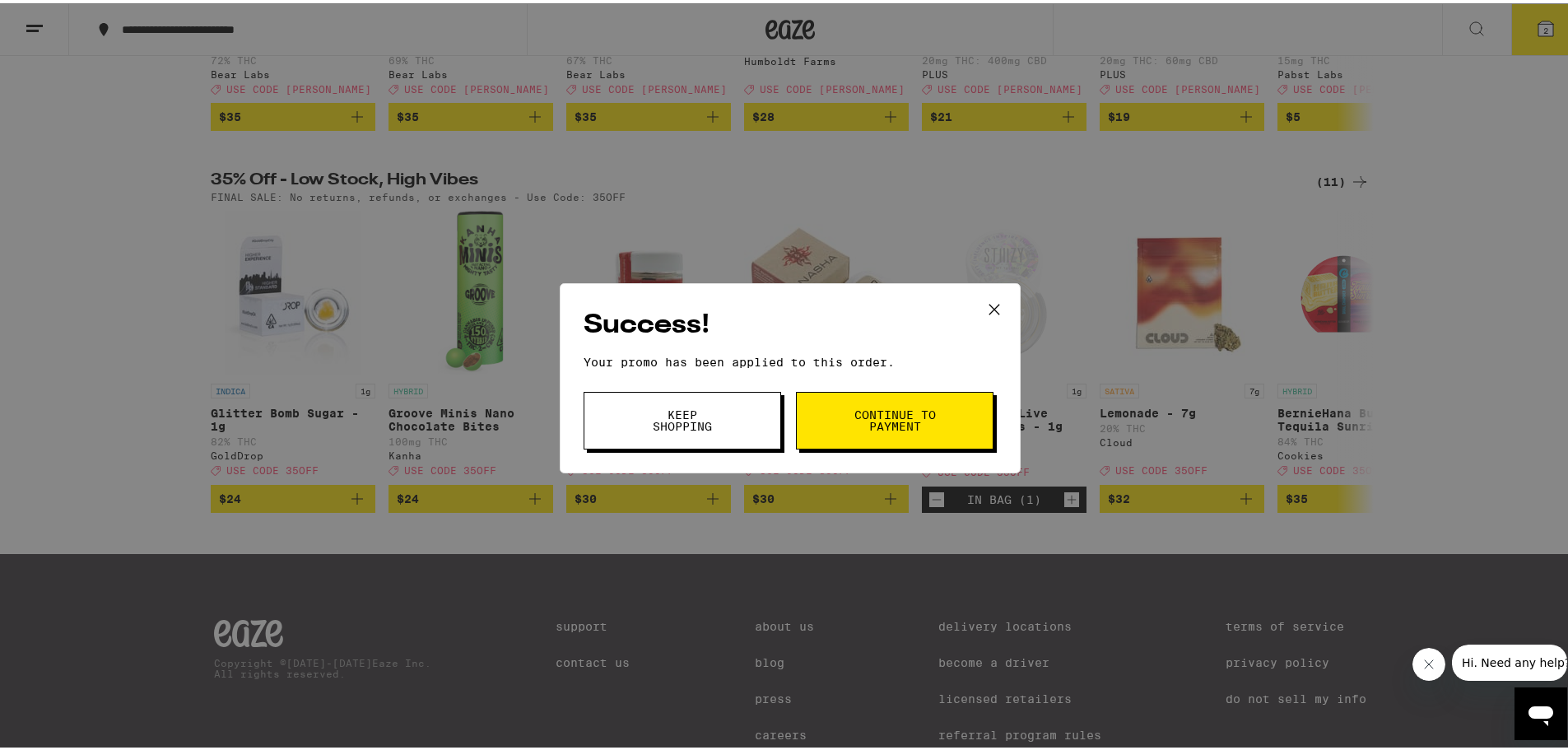
click at [685, 409] on span "Keep Shopping" at bounding box center [682, 417] width 84 height 23
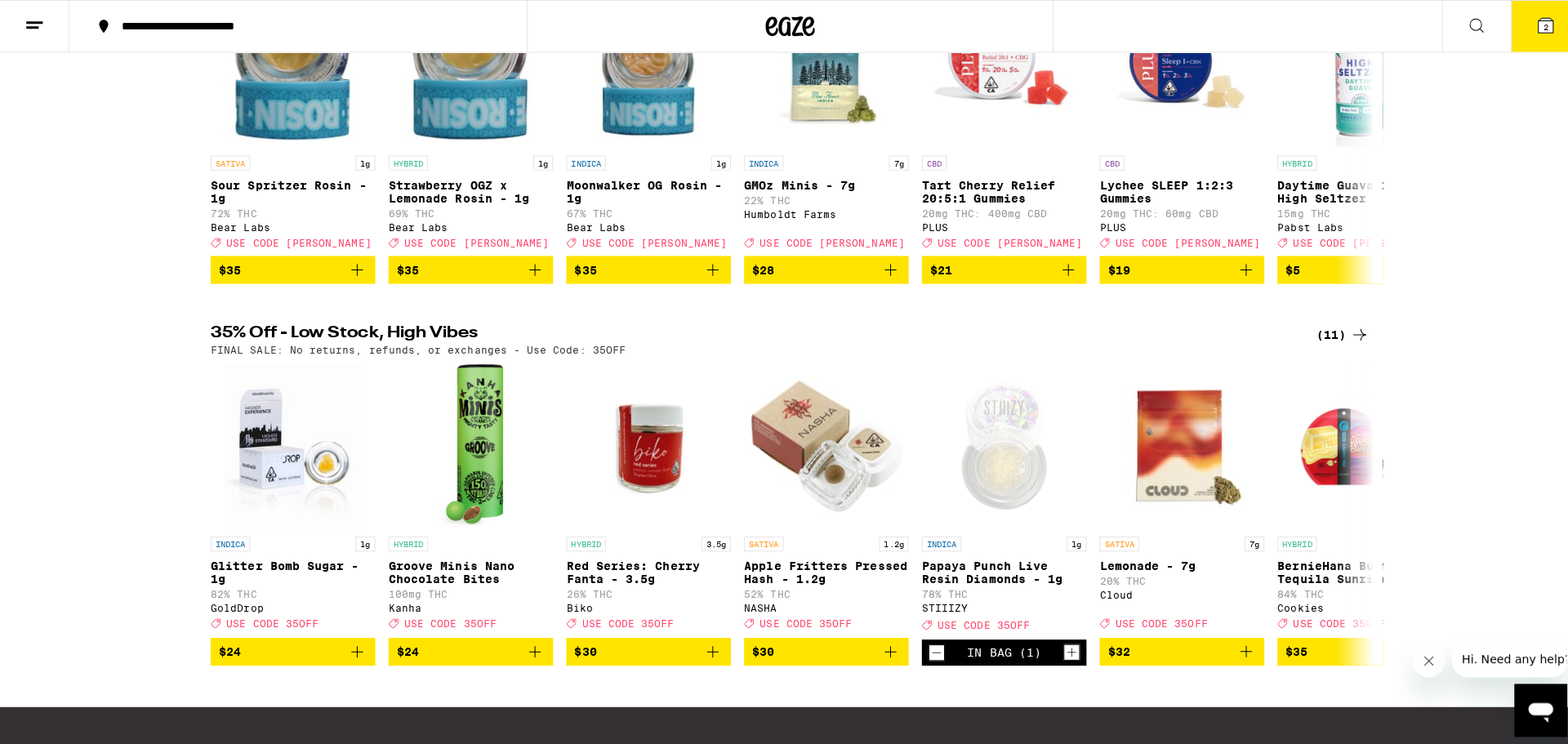
scroll to position [30, 0]
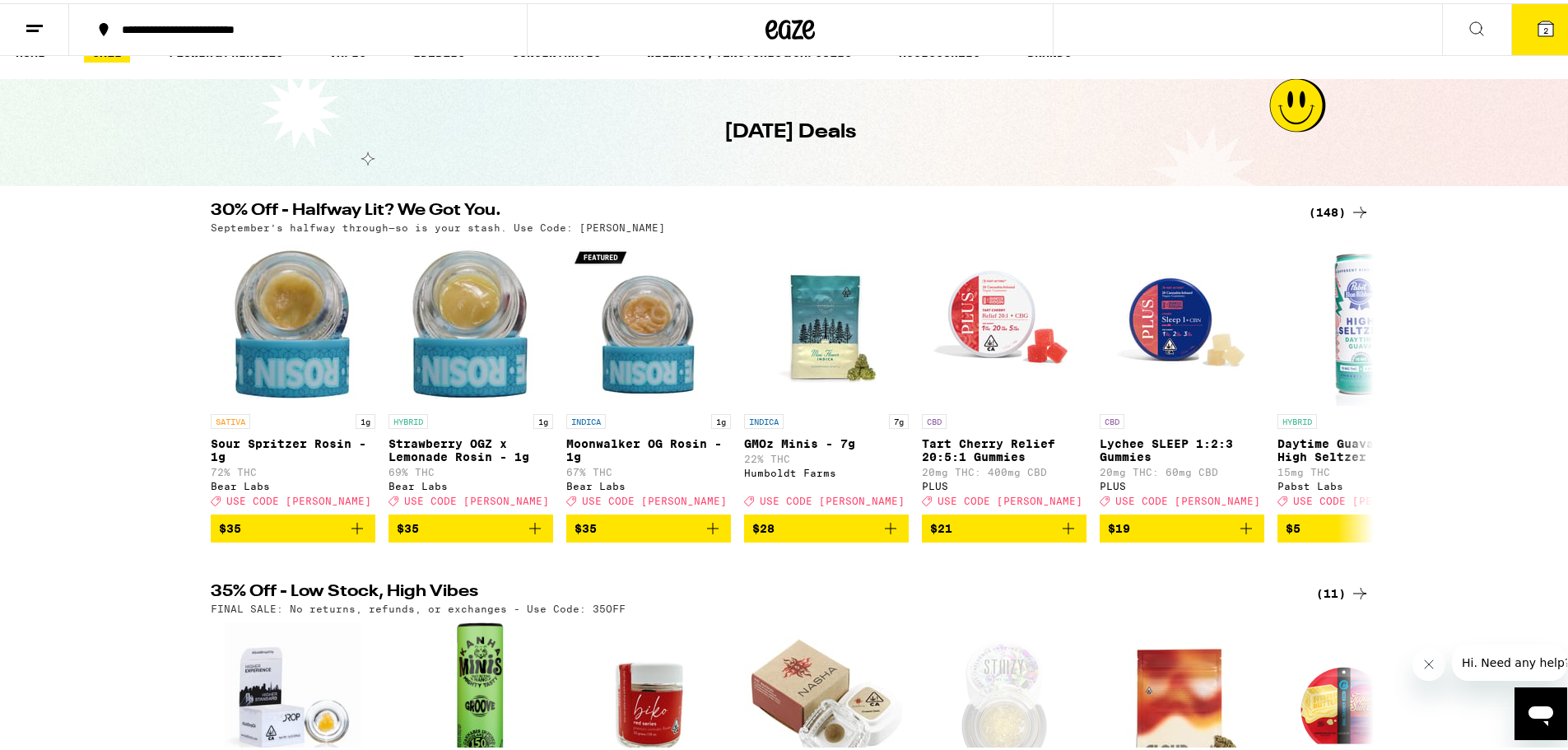
click at [1520, 24] on button "2" at bounding box center [1545, 26] width 69 height 51
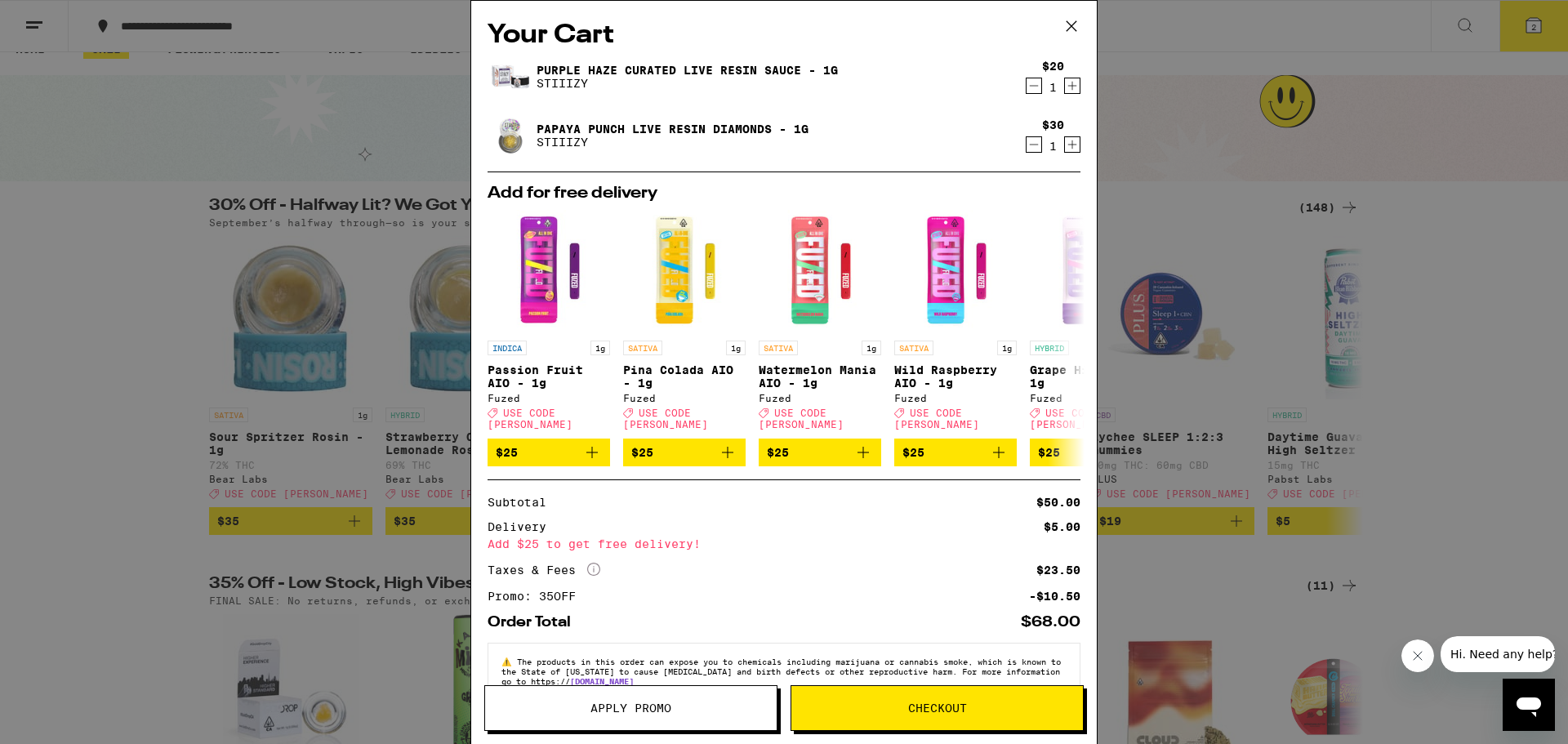
click at [928, 708] on span "Checkout" at bounding box center [937, 708] width 59 height 12
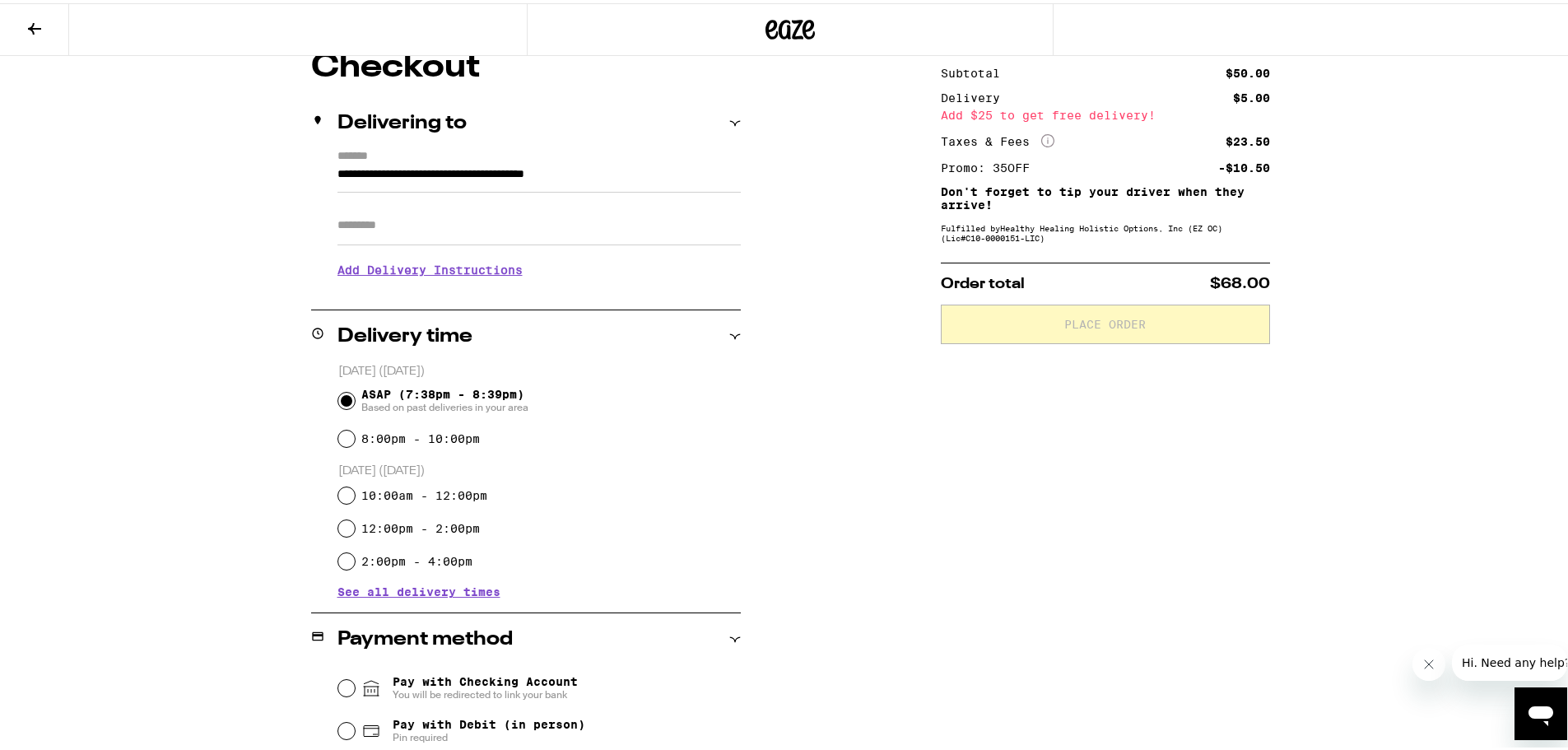
scroll to position [165, 0]
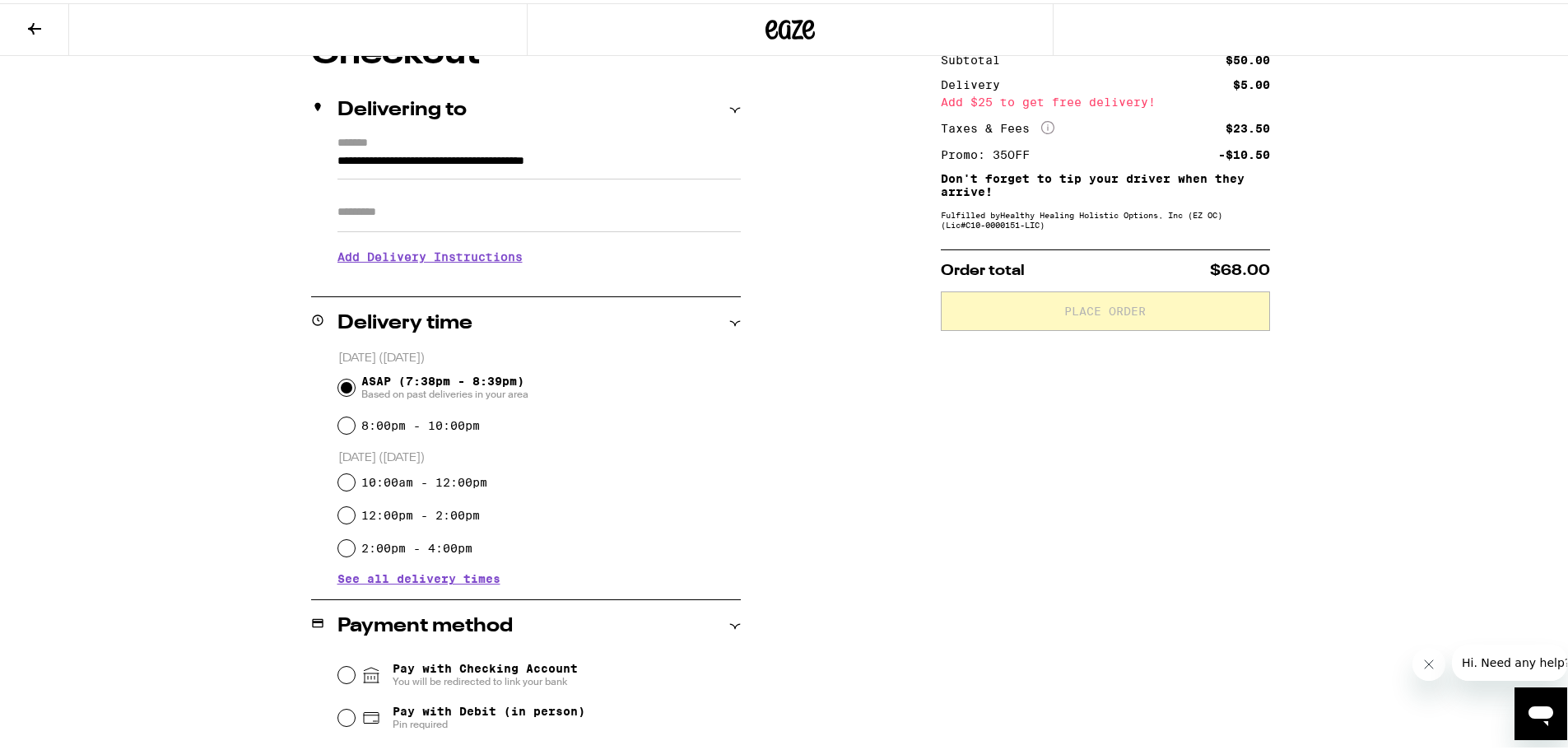
click at [359, 209] on input "Apt/Suite" at bounding box center [539, 209] width 403 height 40
type input "***"
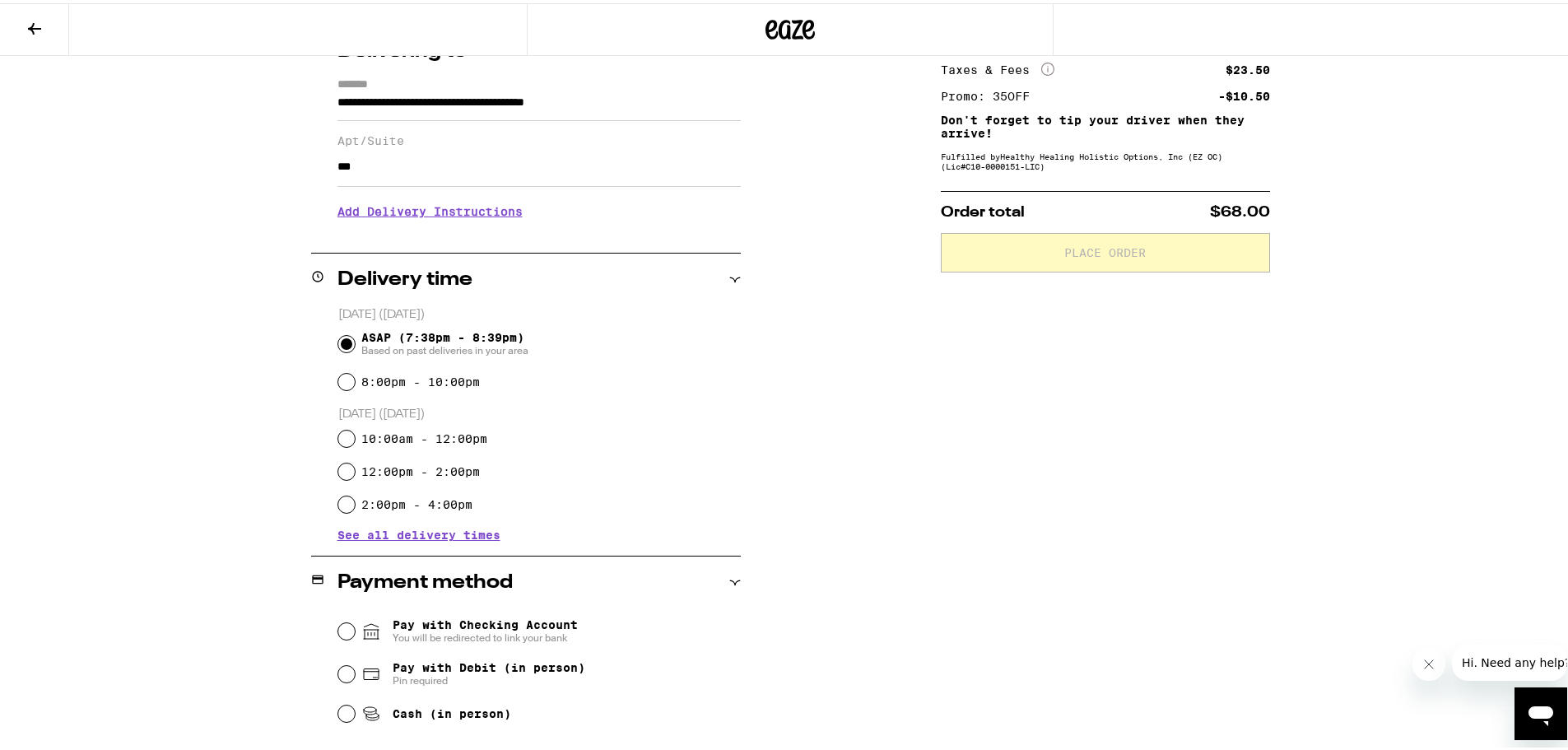
scroll to position [329, 0]
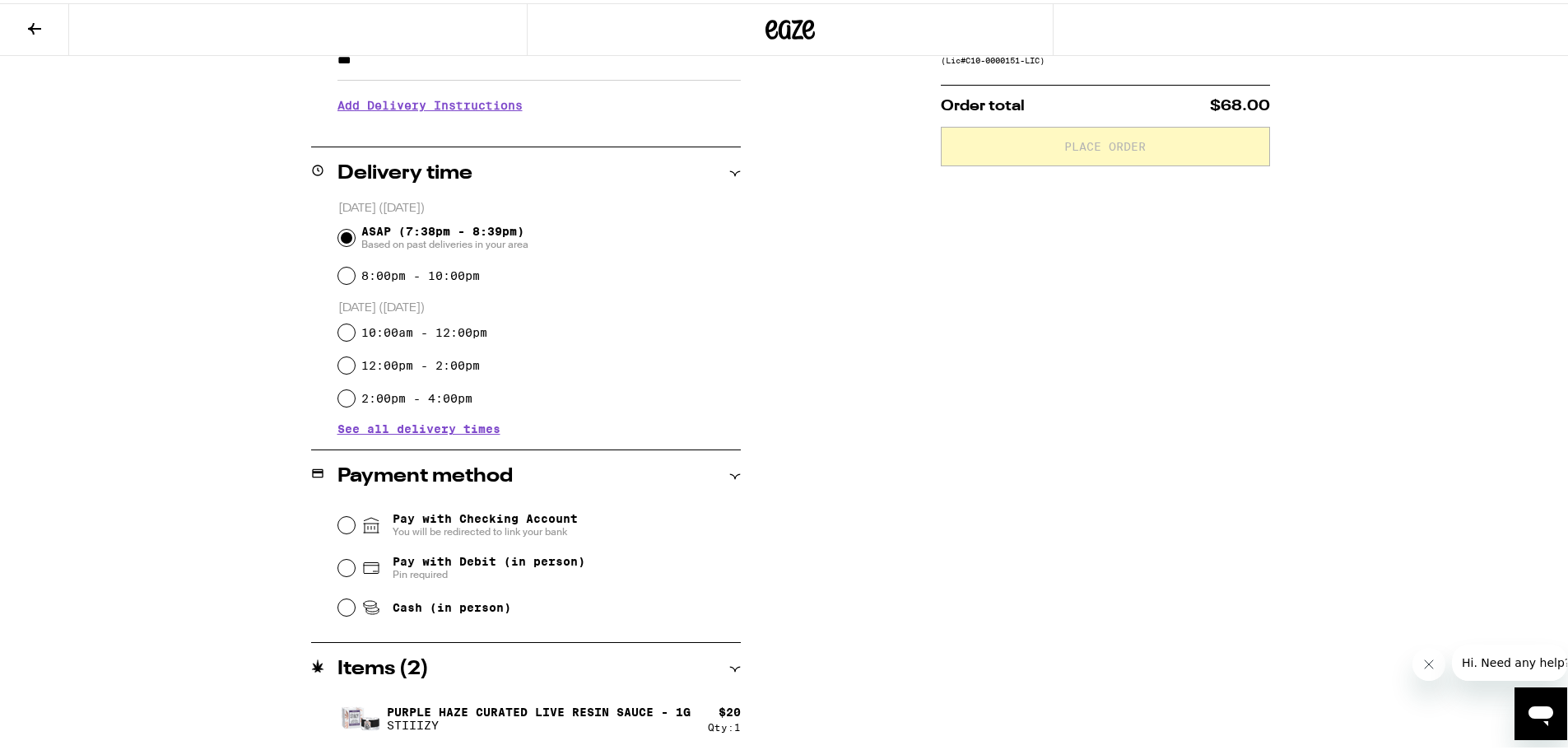
click at [349, 569] on div "Pay with Debit (in person) Pin required" at bounding box center [539, 565] width 402 height 43
click at [343, 566] on input "Pay with Debit (in person) Pin required" at bounding box center [346, 565] width 16 height 16
radio input "true"
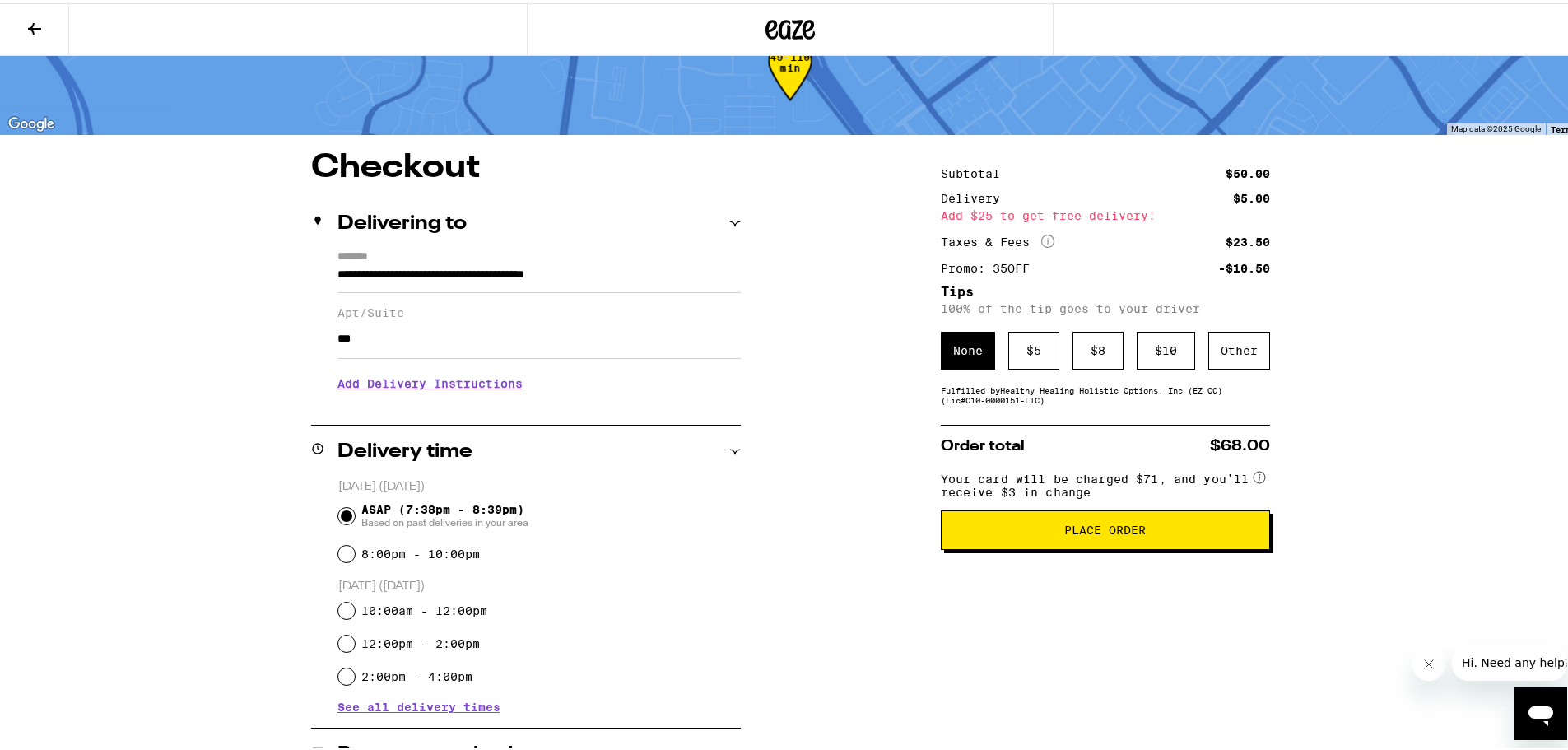
scroll to position [0, 0]
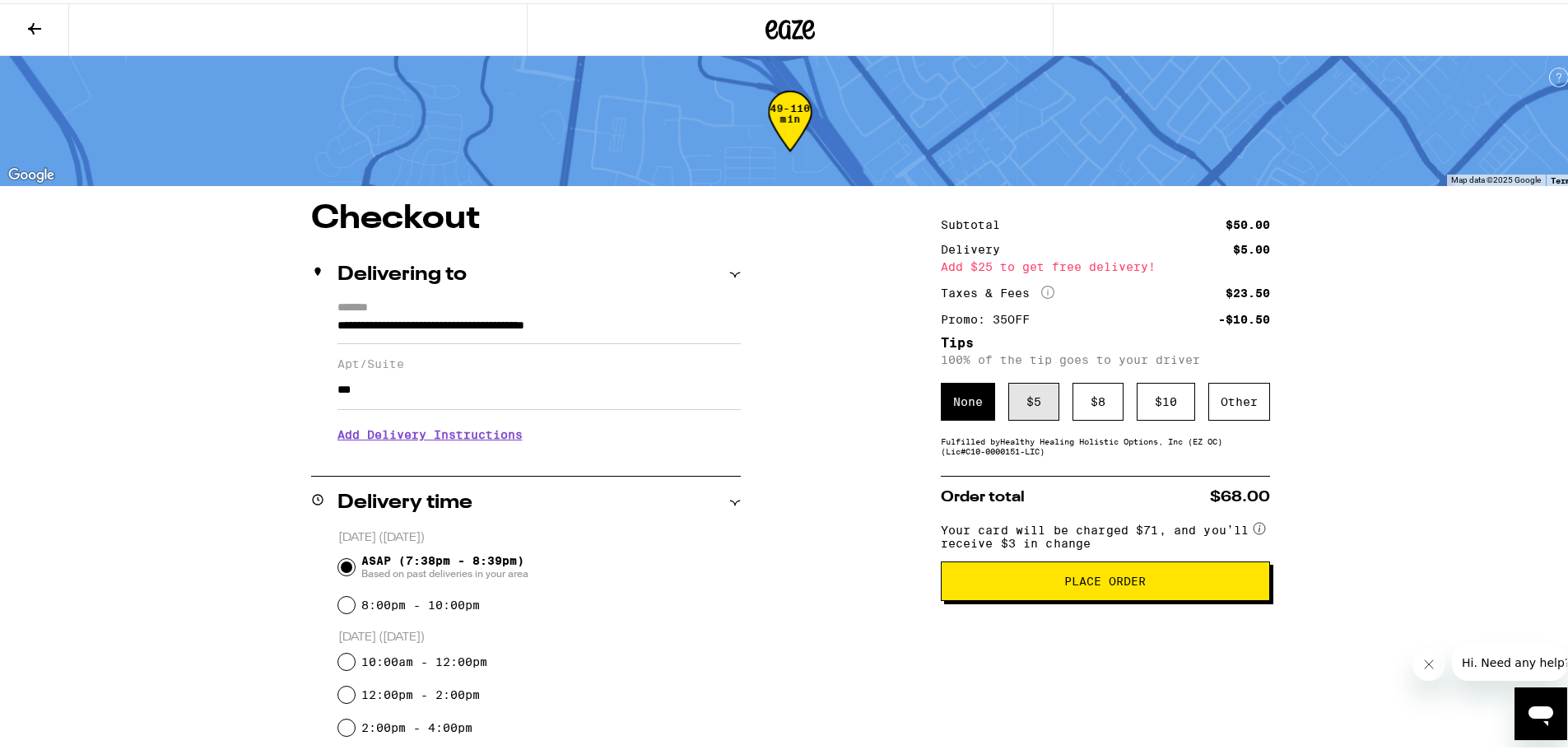
click at [1018, 392] on div "$ 5" at bounding box center [1034, 399] width 51 height 38
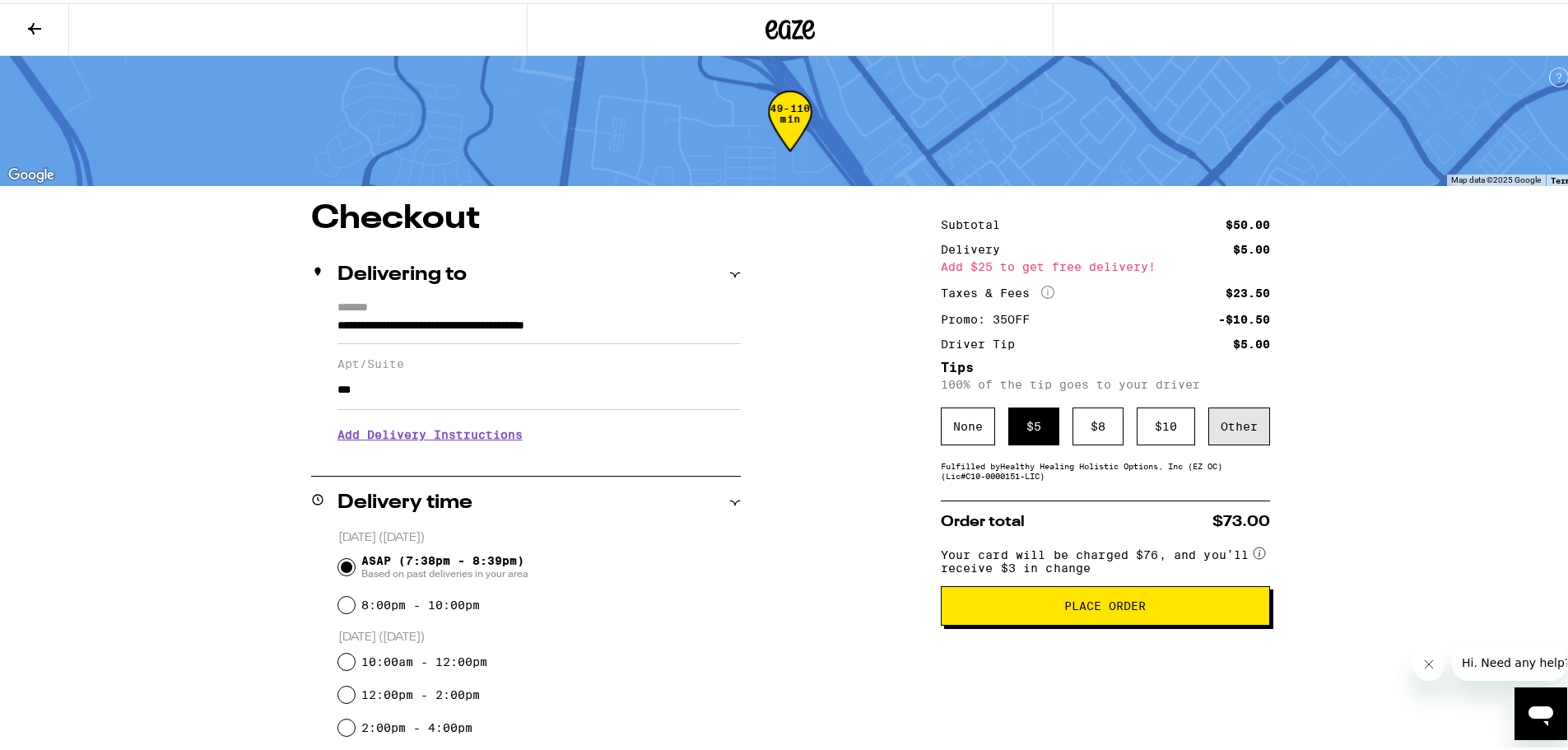
click at [1242, 423] on div "Other" at bounding box center [1239, 423] width 61 height 38
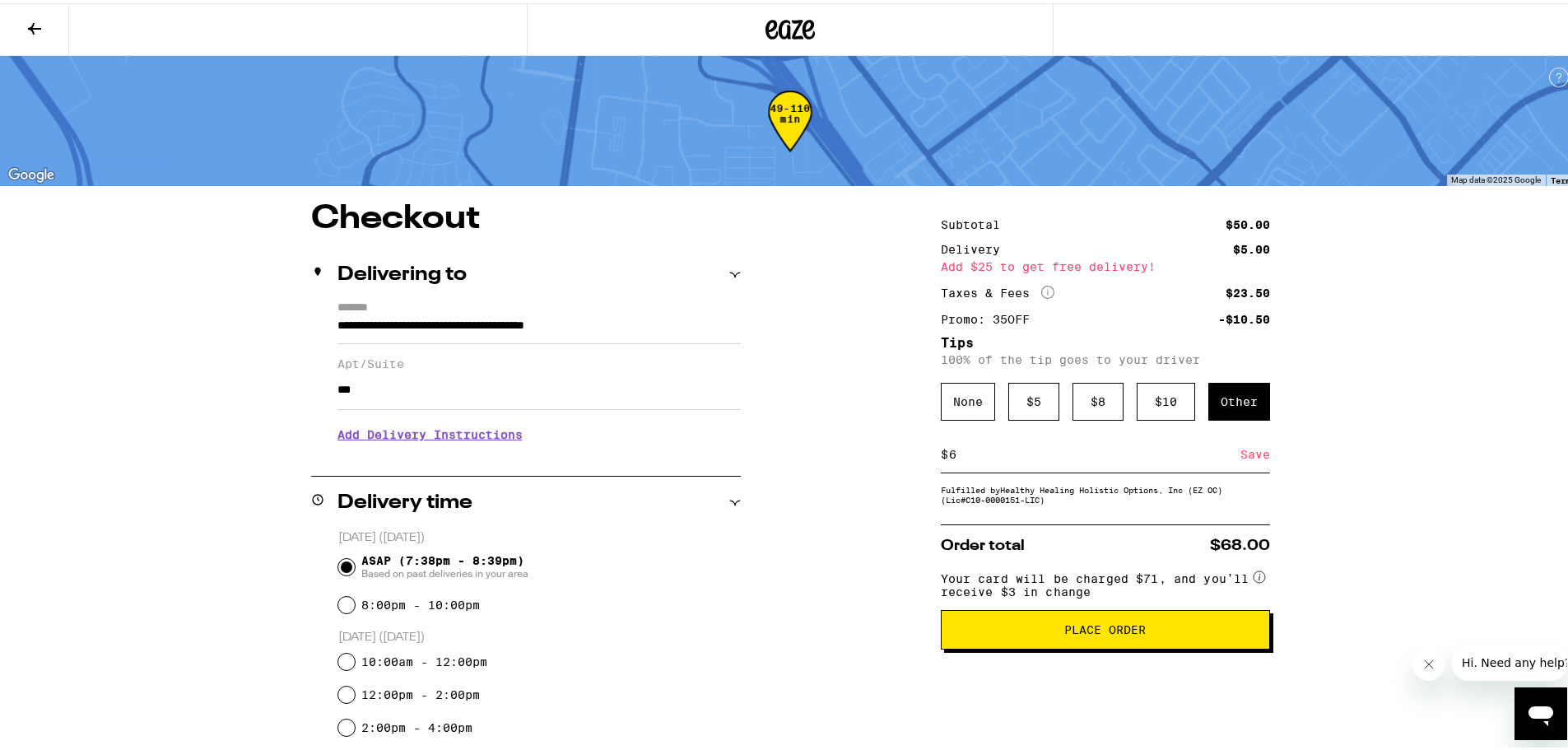
type input "6"
click at [1241, 454] on div "Save" at bounding box center [1255, 451] width 30 height 36
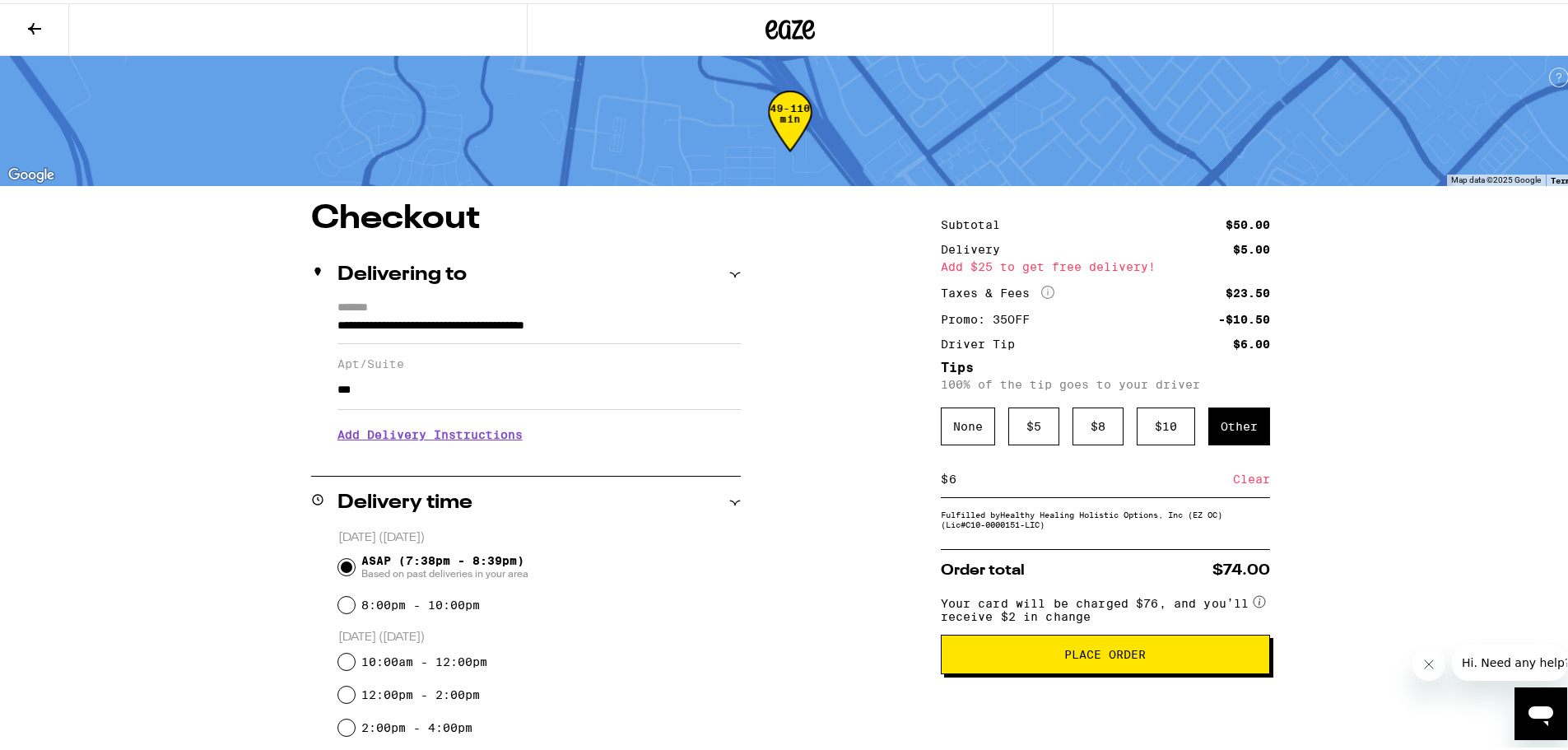
click at [1144, 656] on span "Place Order" at bounding box center [1105, 651] width 301 height 12
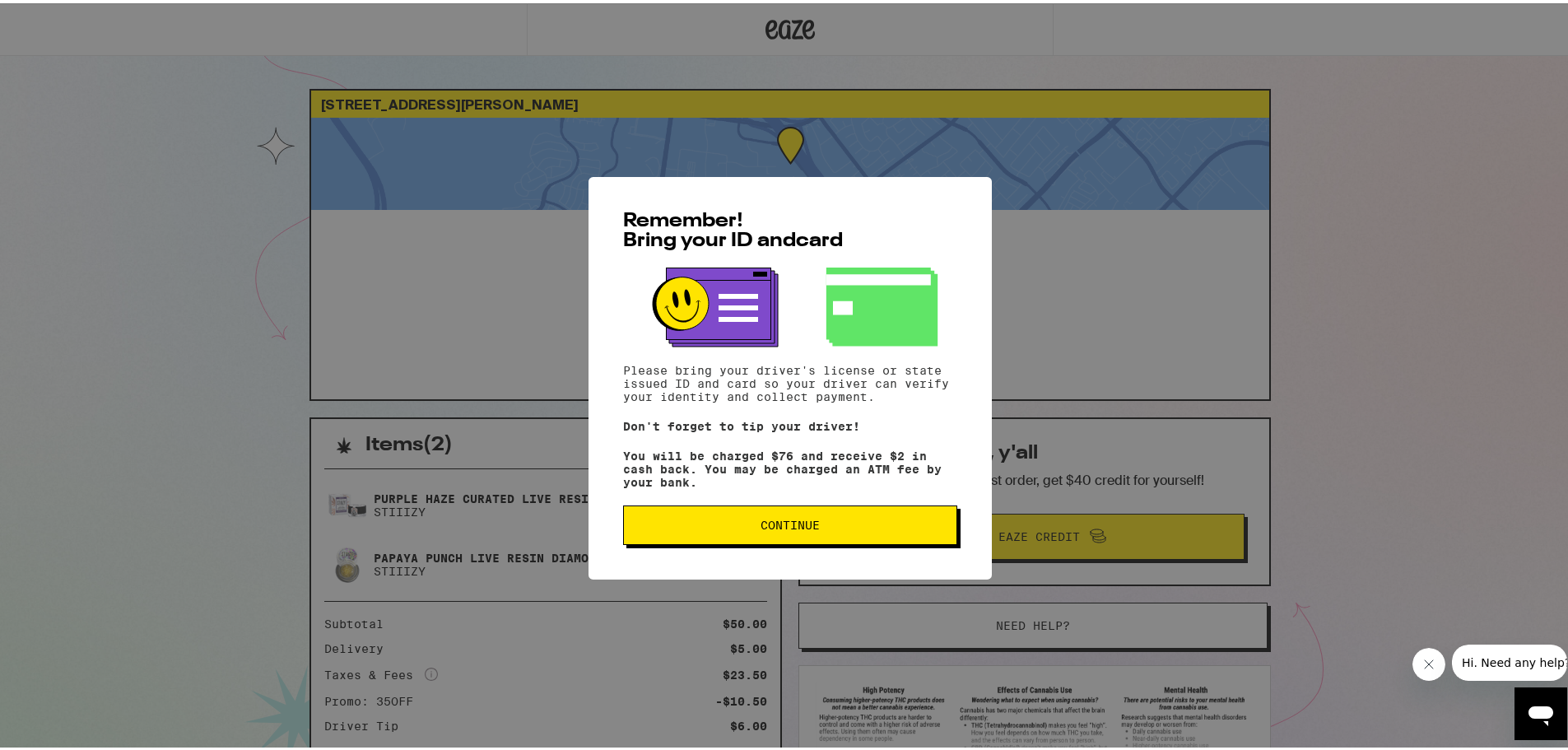
click at [745, 528] on span "Continue" at bounding box center [790, 522] width 307 height 12
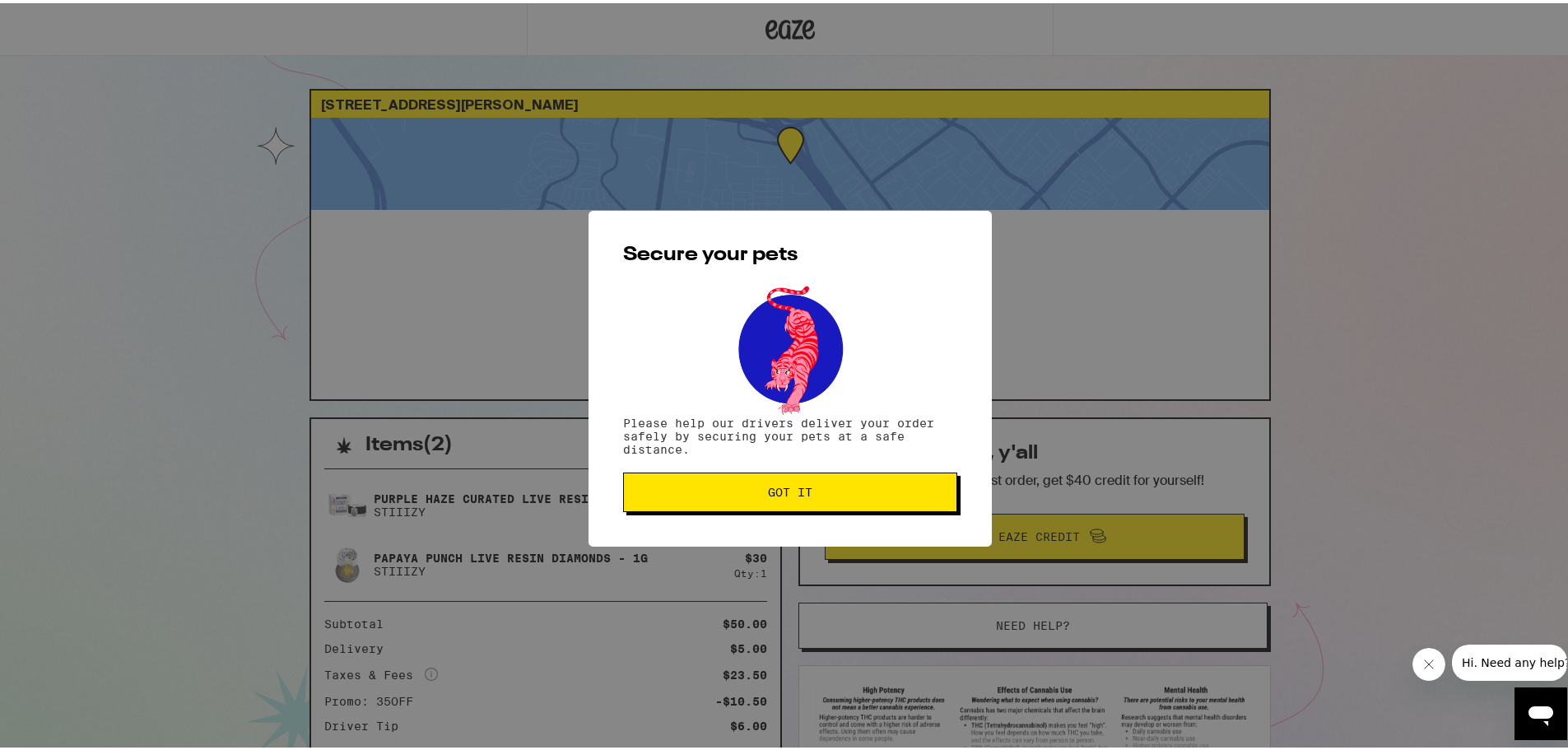
click at [795, 495] on span "Got it" at bounding box center [789, 489] width 44 height 12
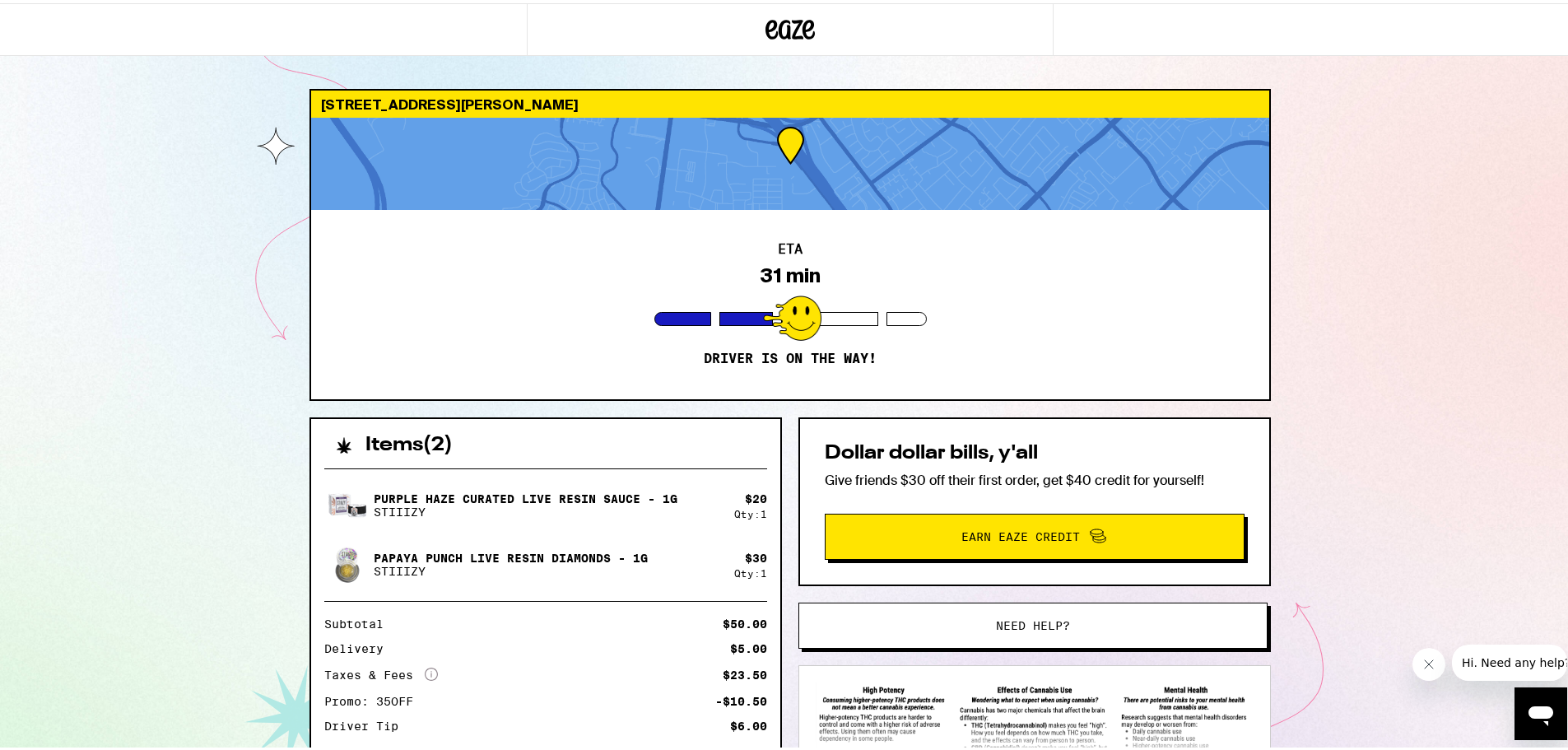
click at [703, 304] on div "ETA 31 min Driver is on the way!" at bounding box center [790, 301] width 959 height 189
